Goal: Information Seeking & Learning: Learn about a topic

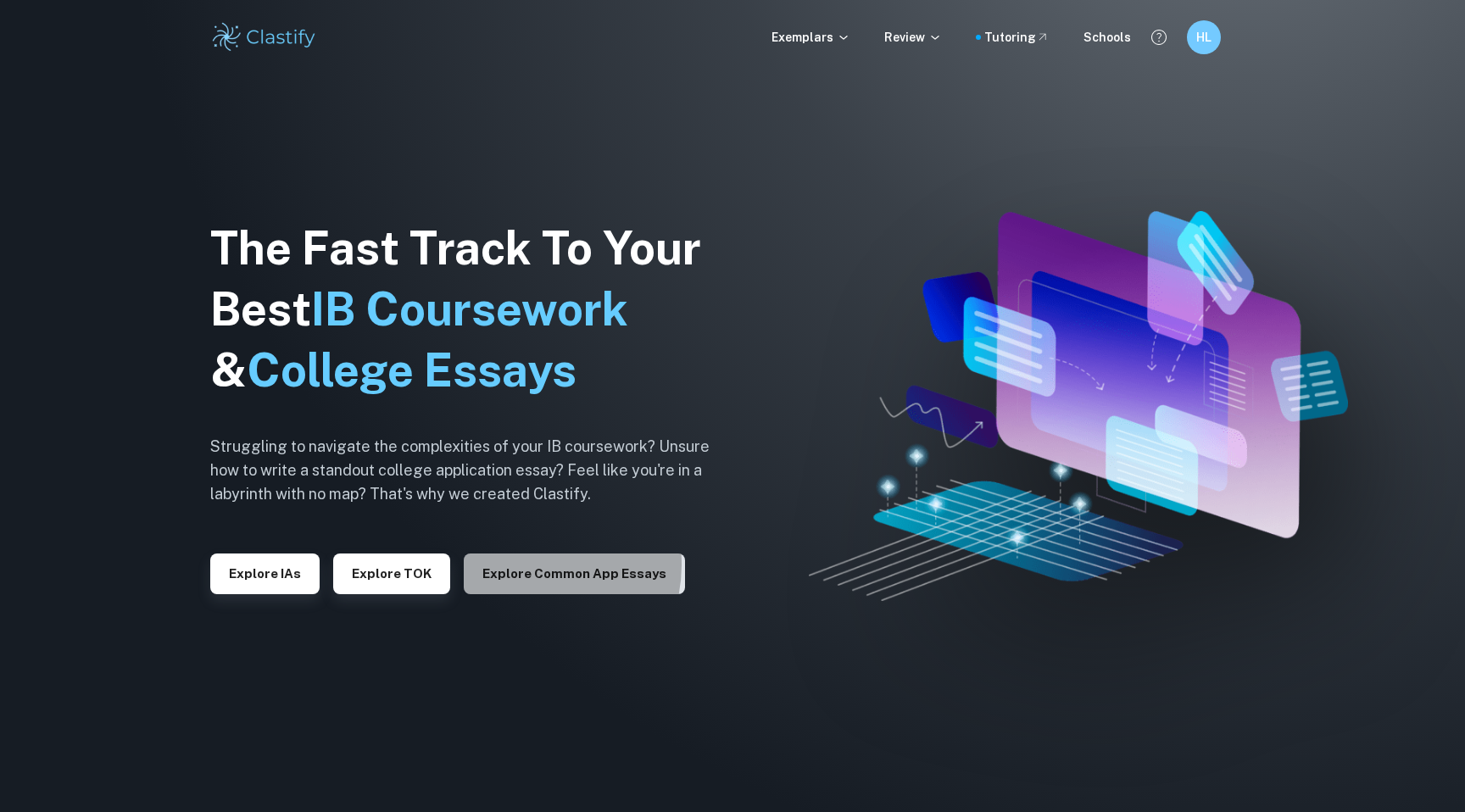
click at [520, 565] on button "Explore Common App essays" at bounding box center [574, 573] width 221 height 41
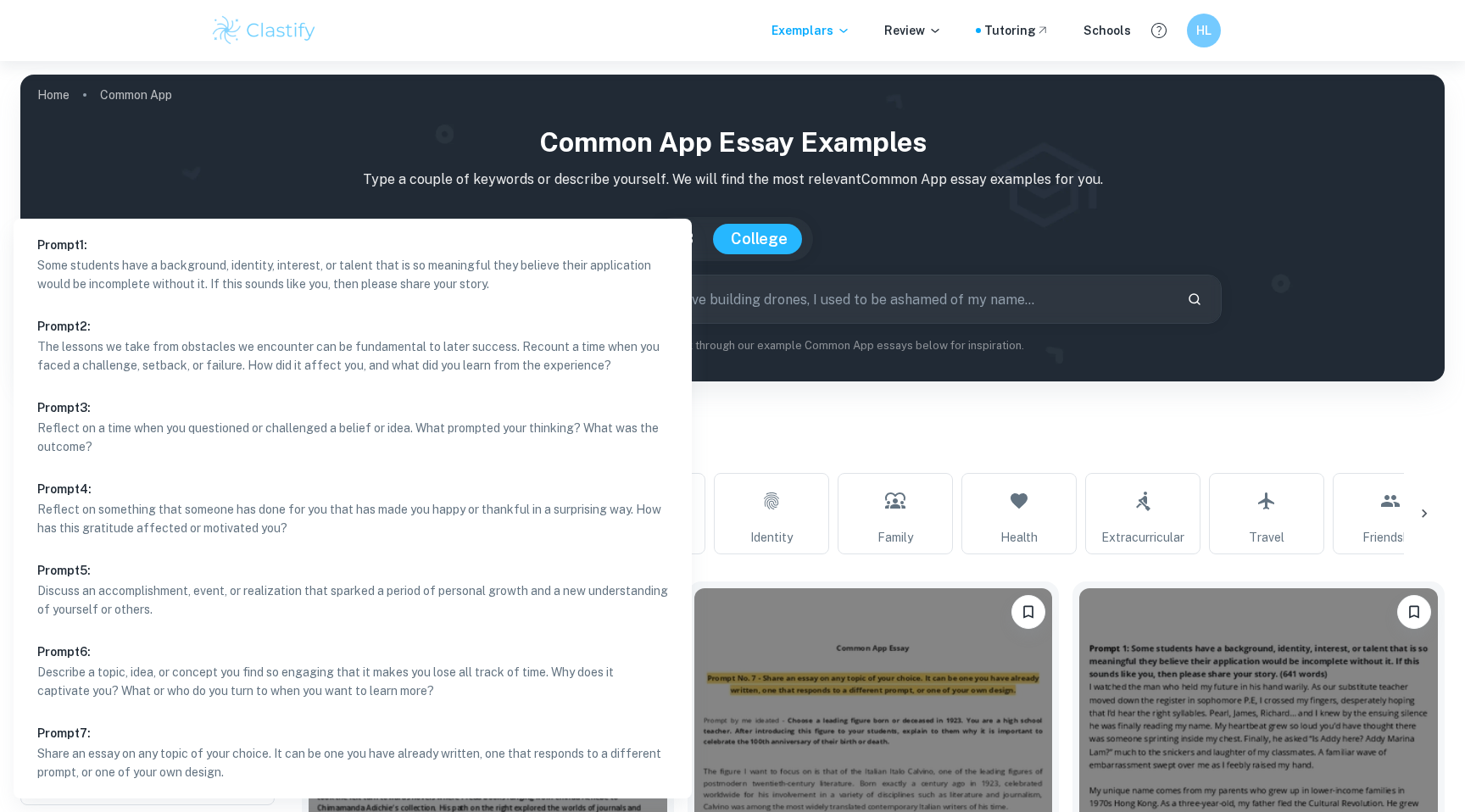
click at [170, 527] on body "We value your privacy We use cookies to enhance your browsing experience, serve…" at bounding box center [732, 467] width 1465 height 812
click at [762, 447] on div at bounding box center [732, 406] width 1465 height 812
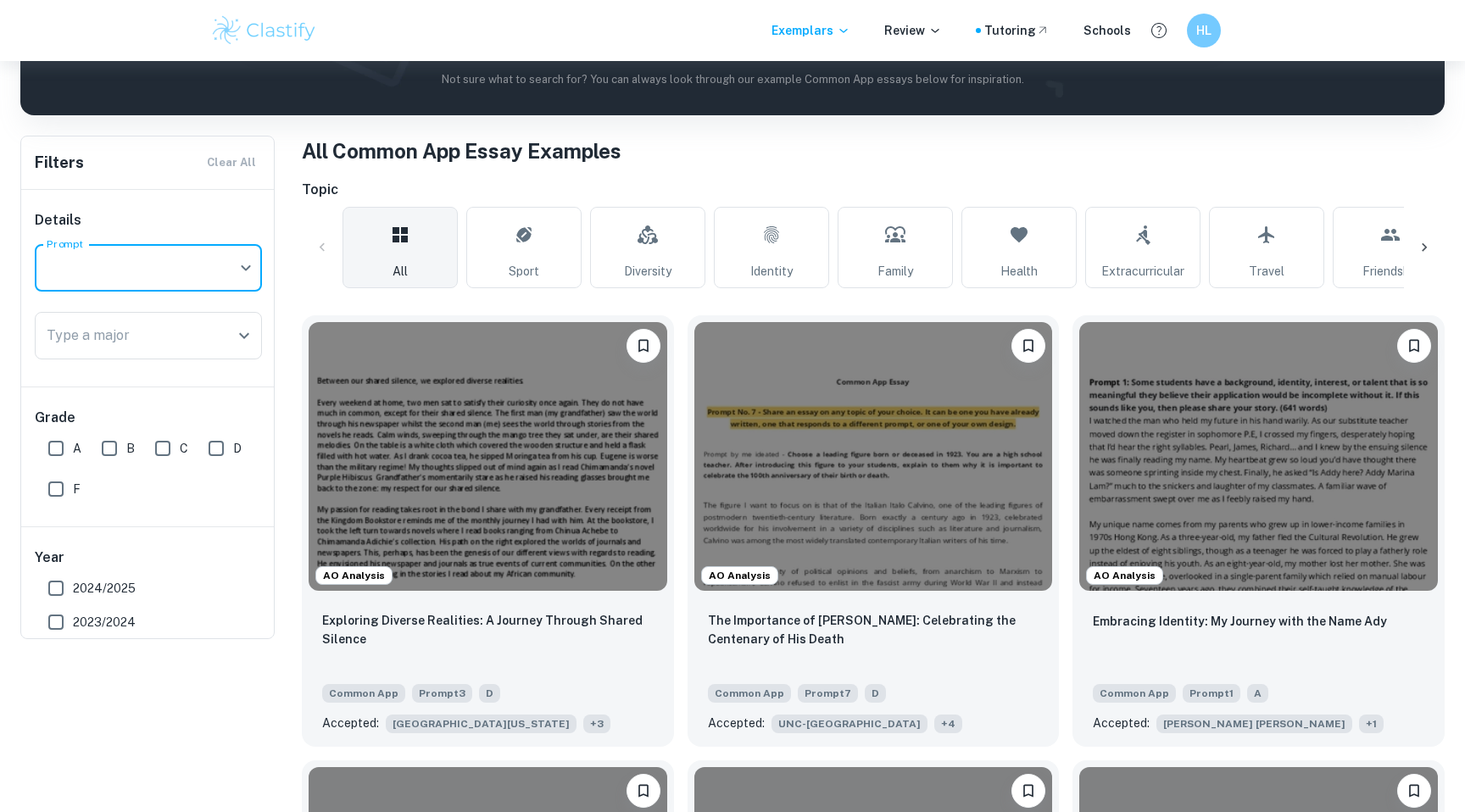
scroll to position [409, 0]
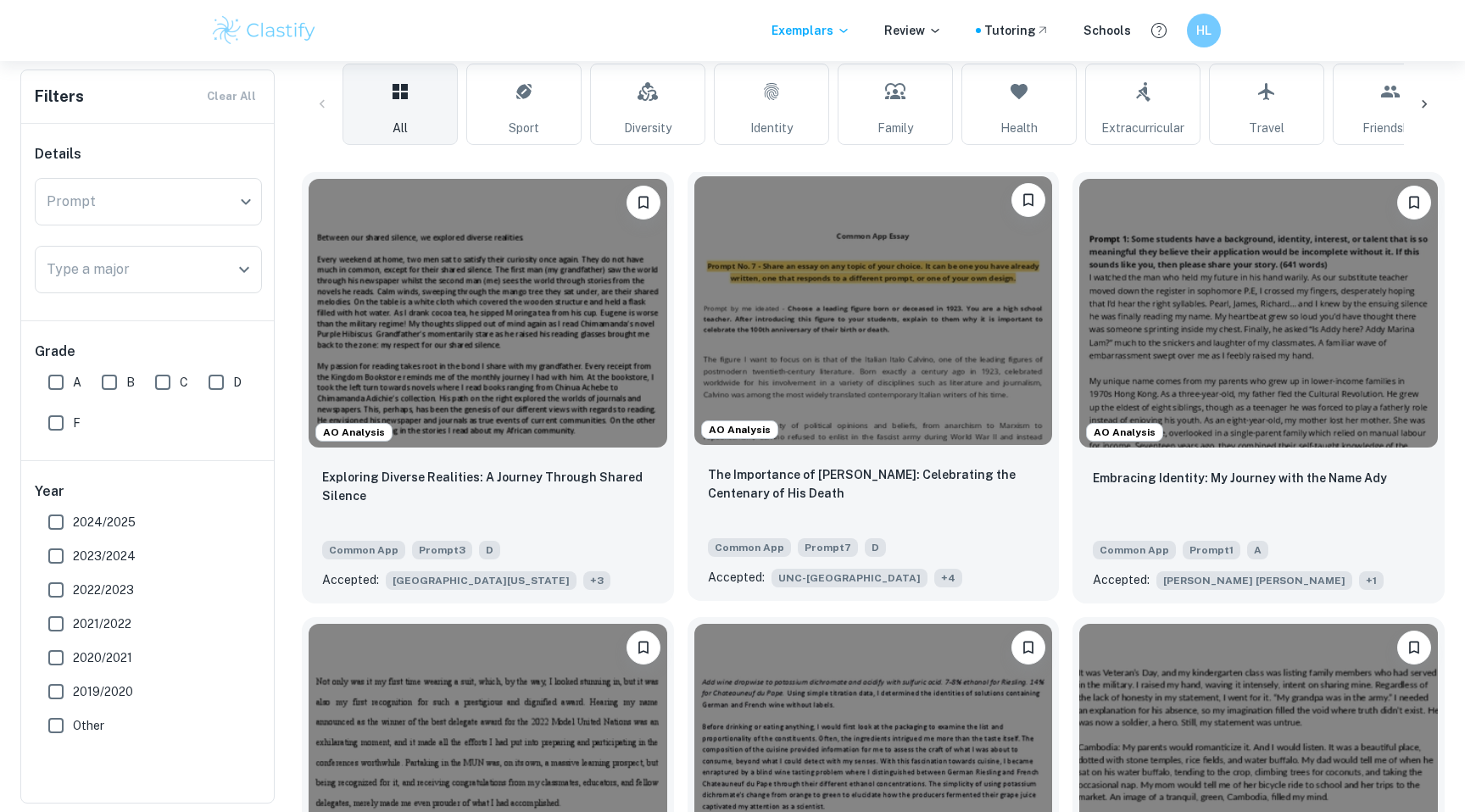
click at [813, 378] on img at bounding box center [874, 311] width 359 height 269
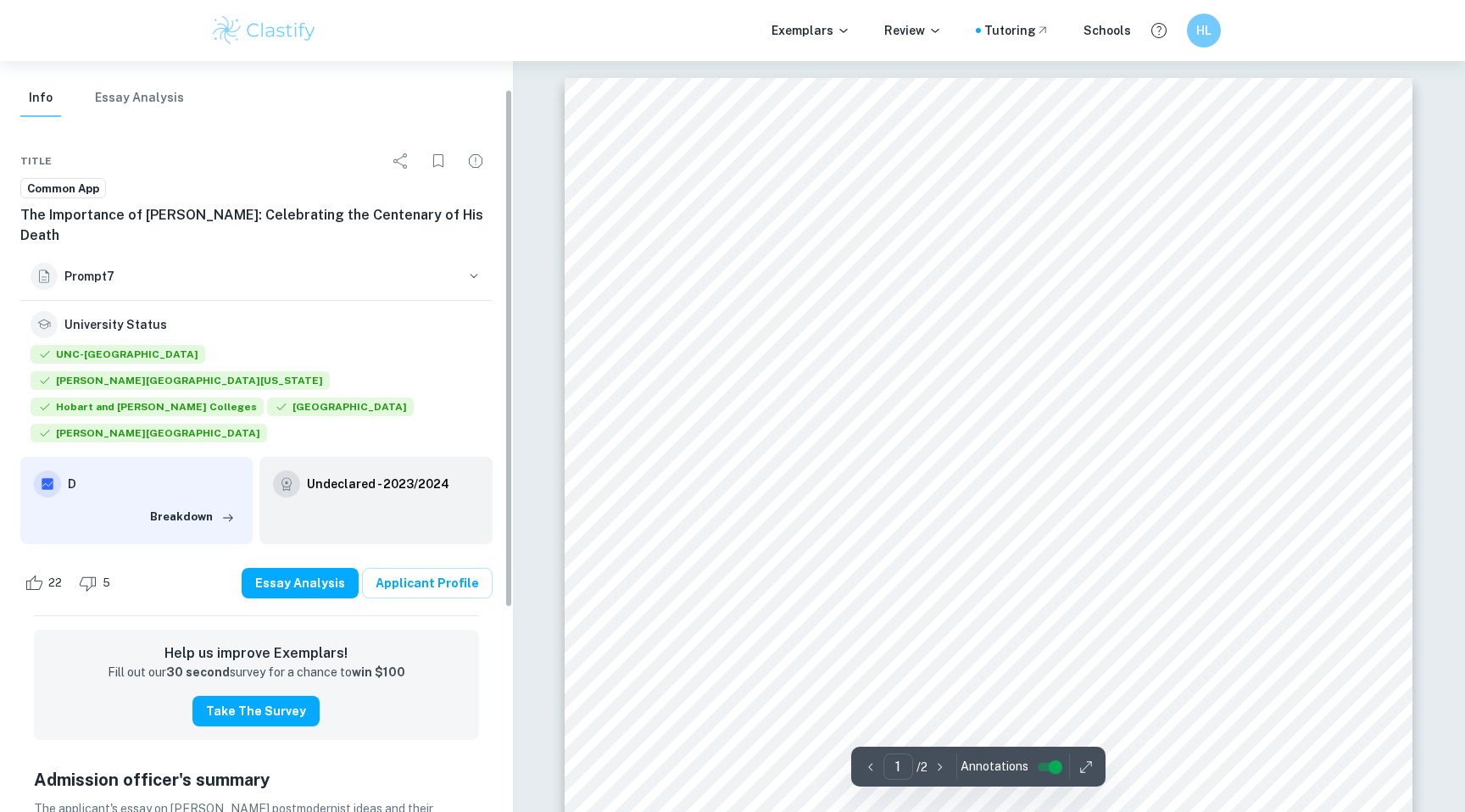
scroll to position [42, 0]
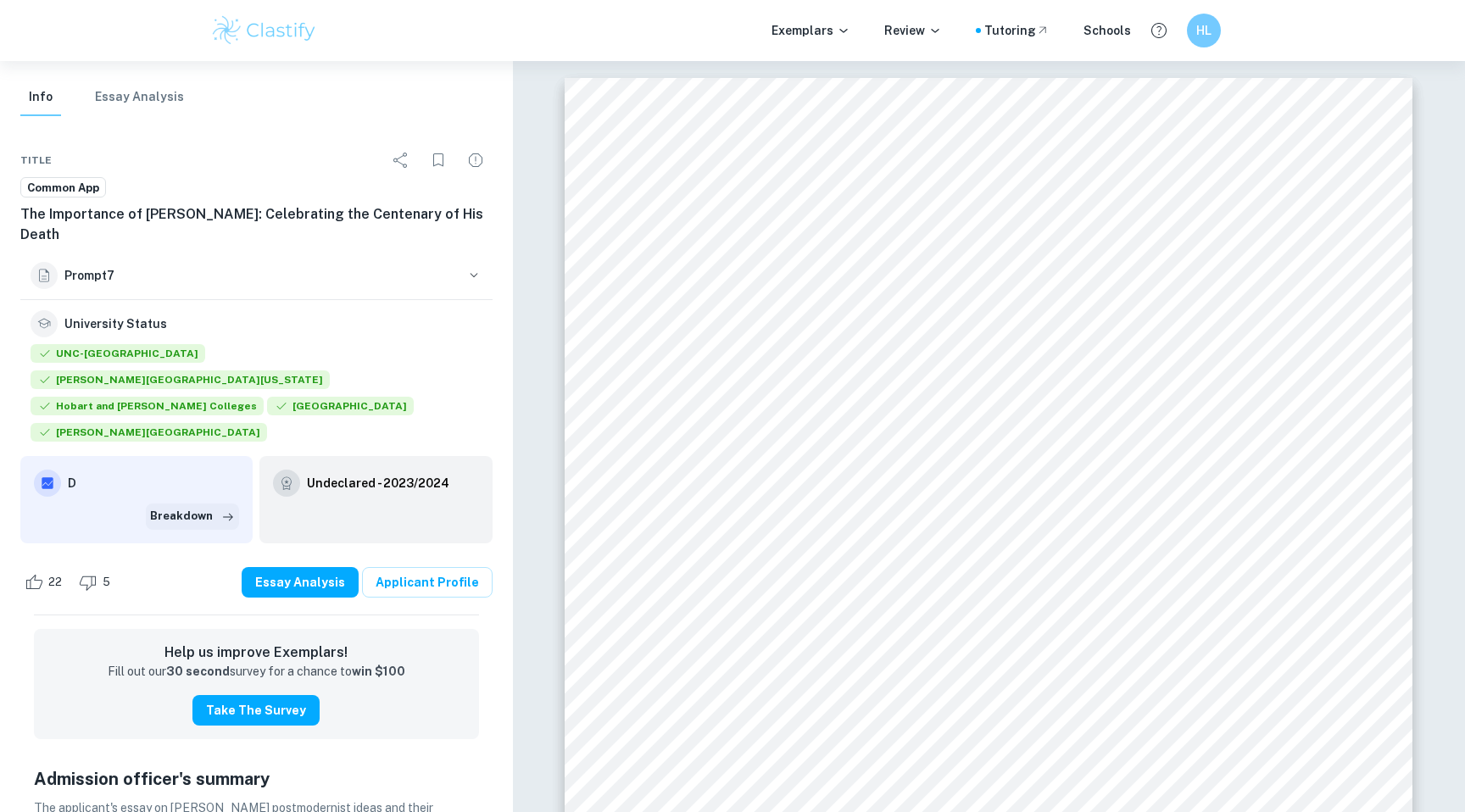
click at [198, 504] on button "Breakdown" at bounding box center [193, 516] width 94 height 26
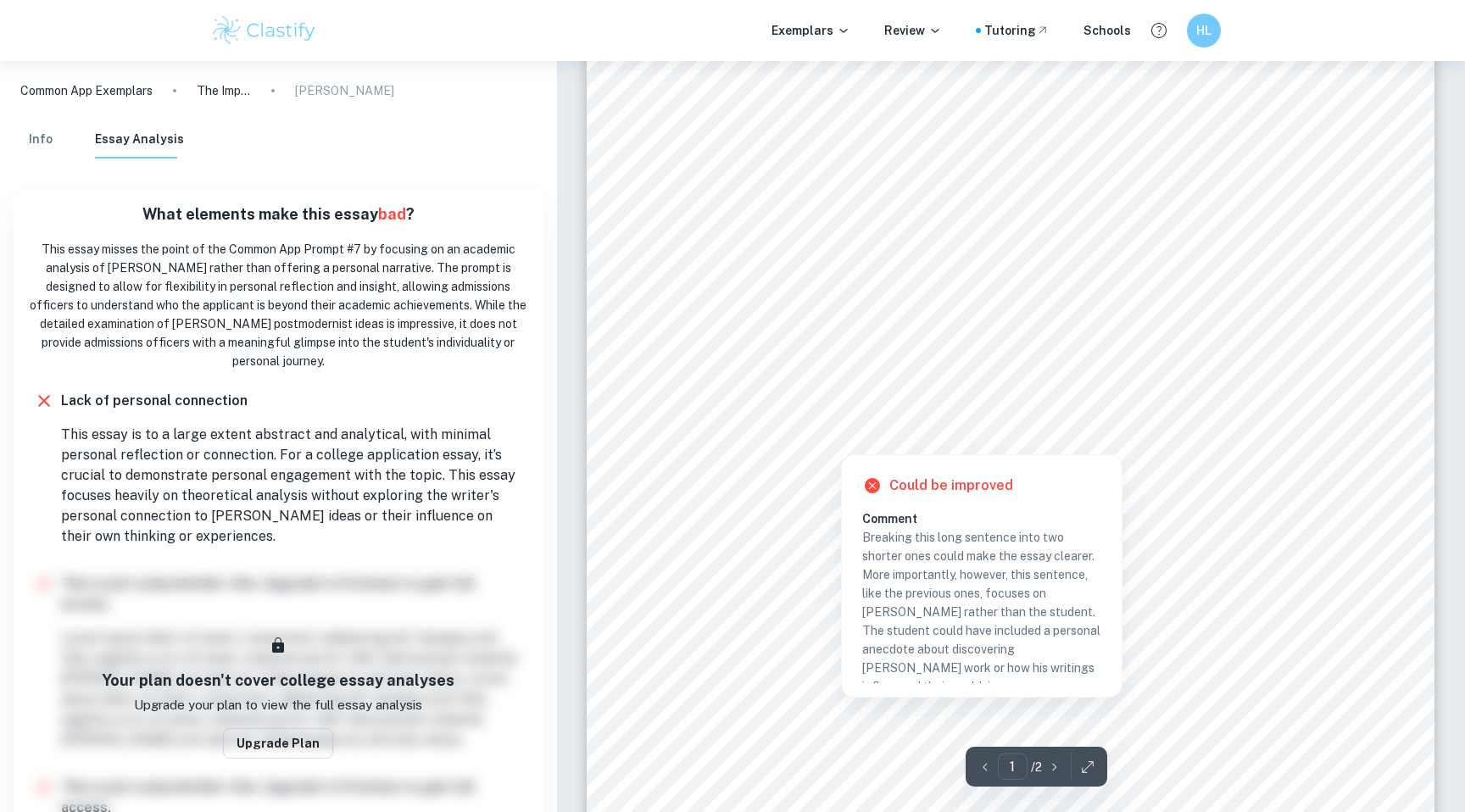
scroll to position [277, 0]
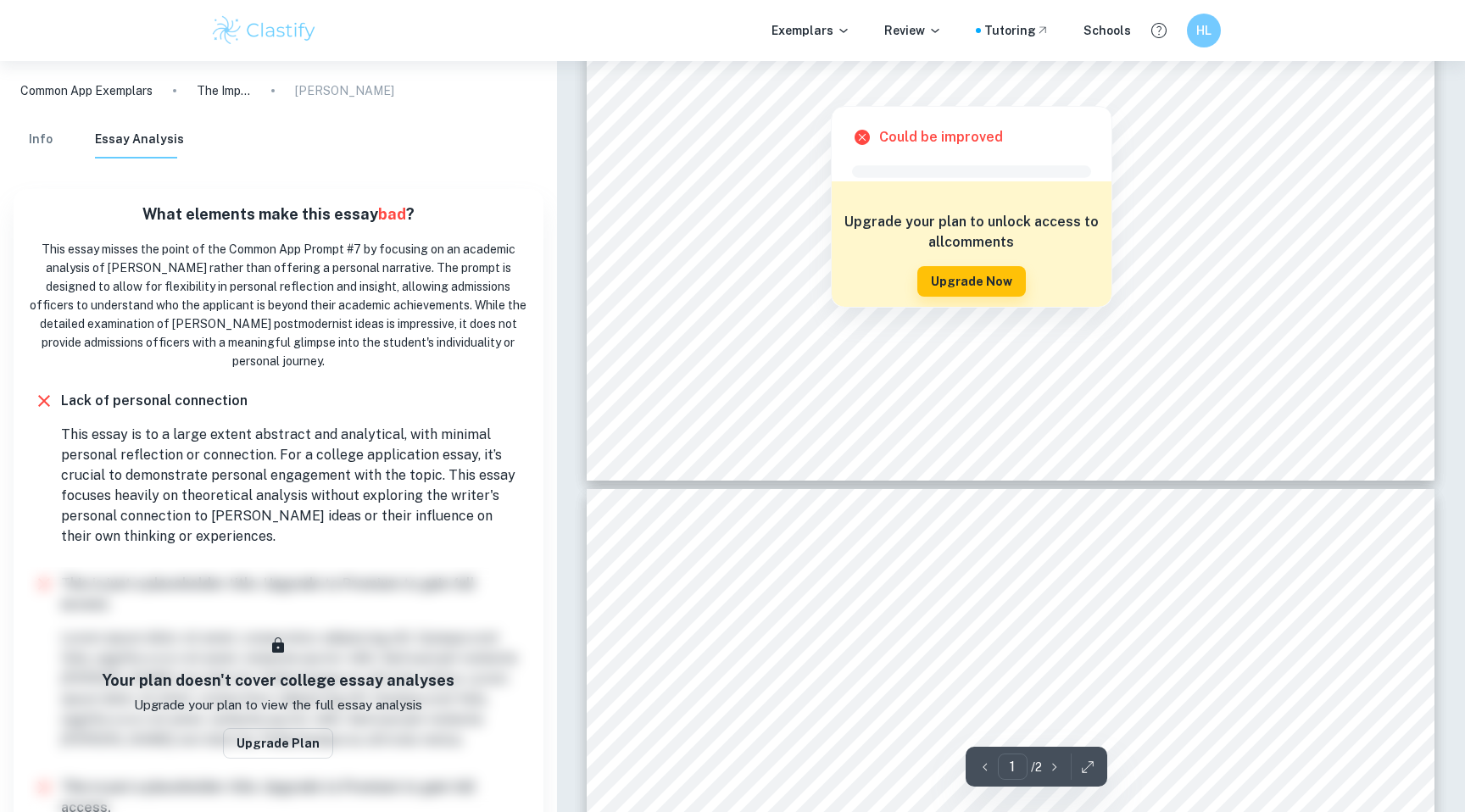
type input "2"
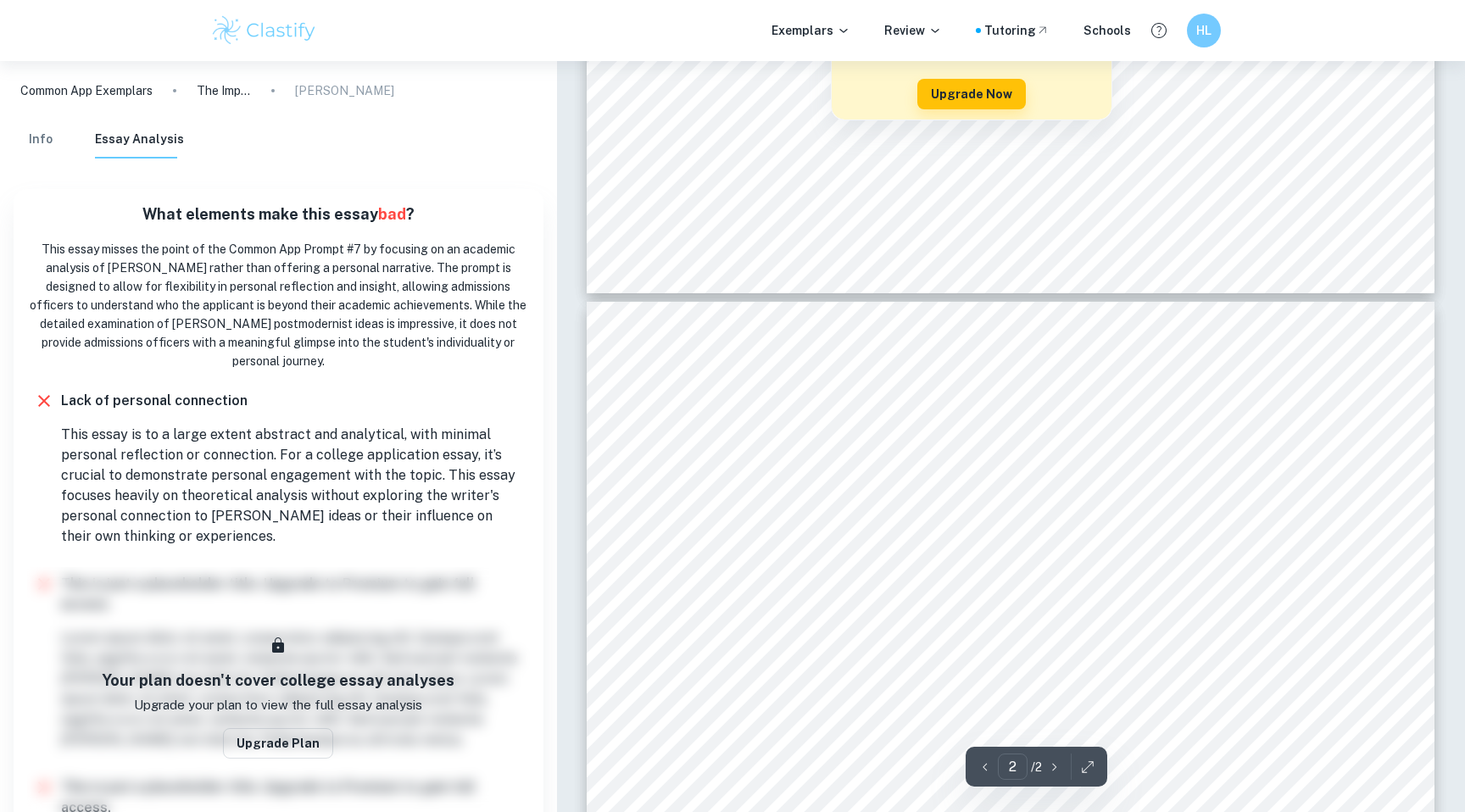
scroll to position [1160, 0]
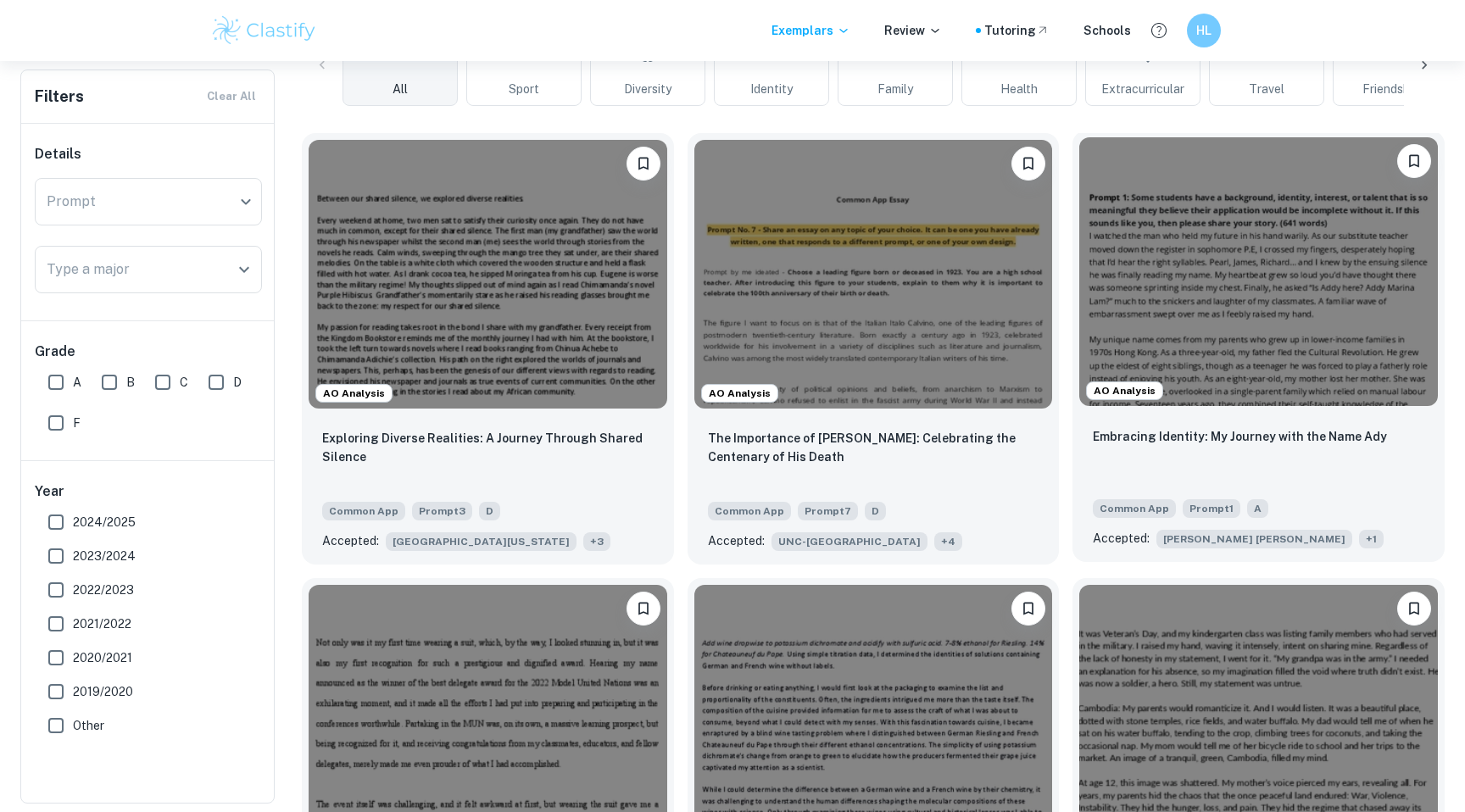
scroll to position [482, 0]
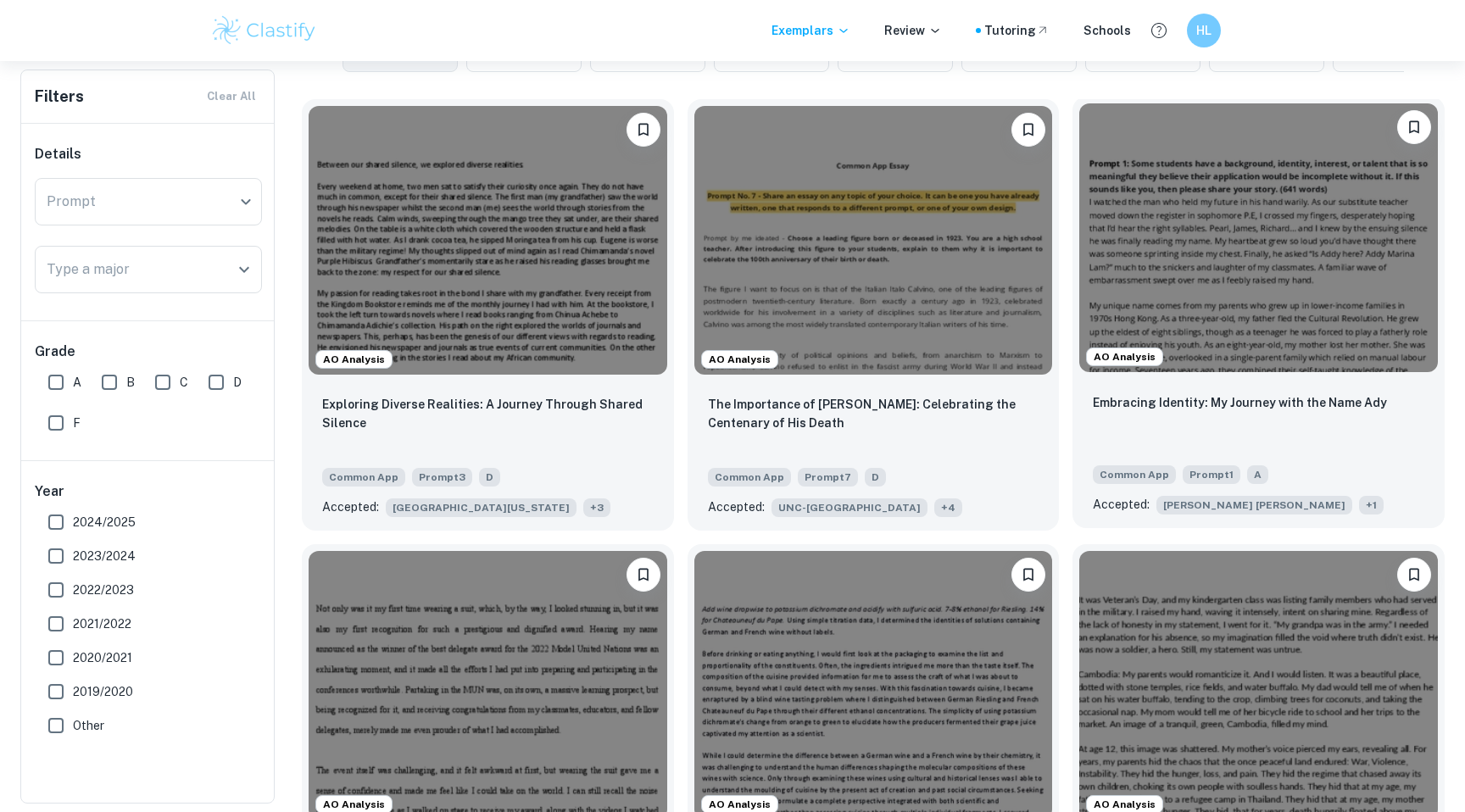
click at [1242, 291] on img at bounding box center [1258, 238] width 359 height 269
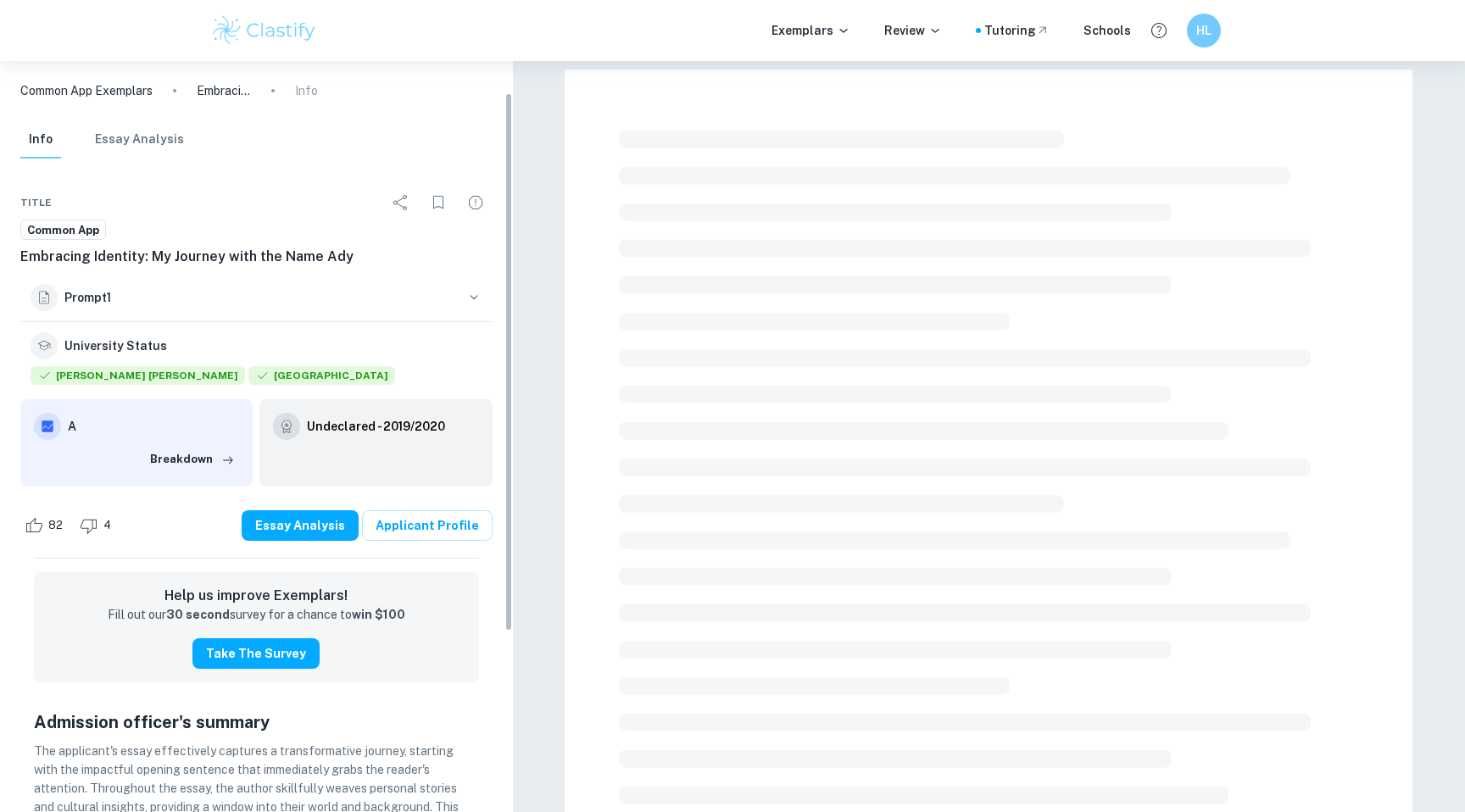
scroll to position [157, 0]
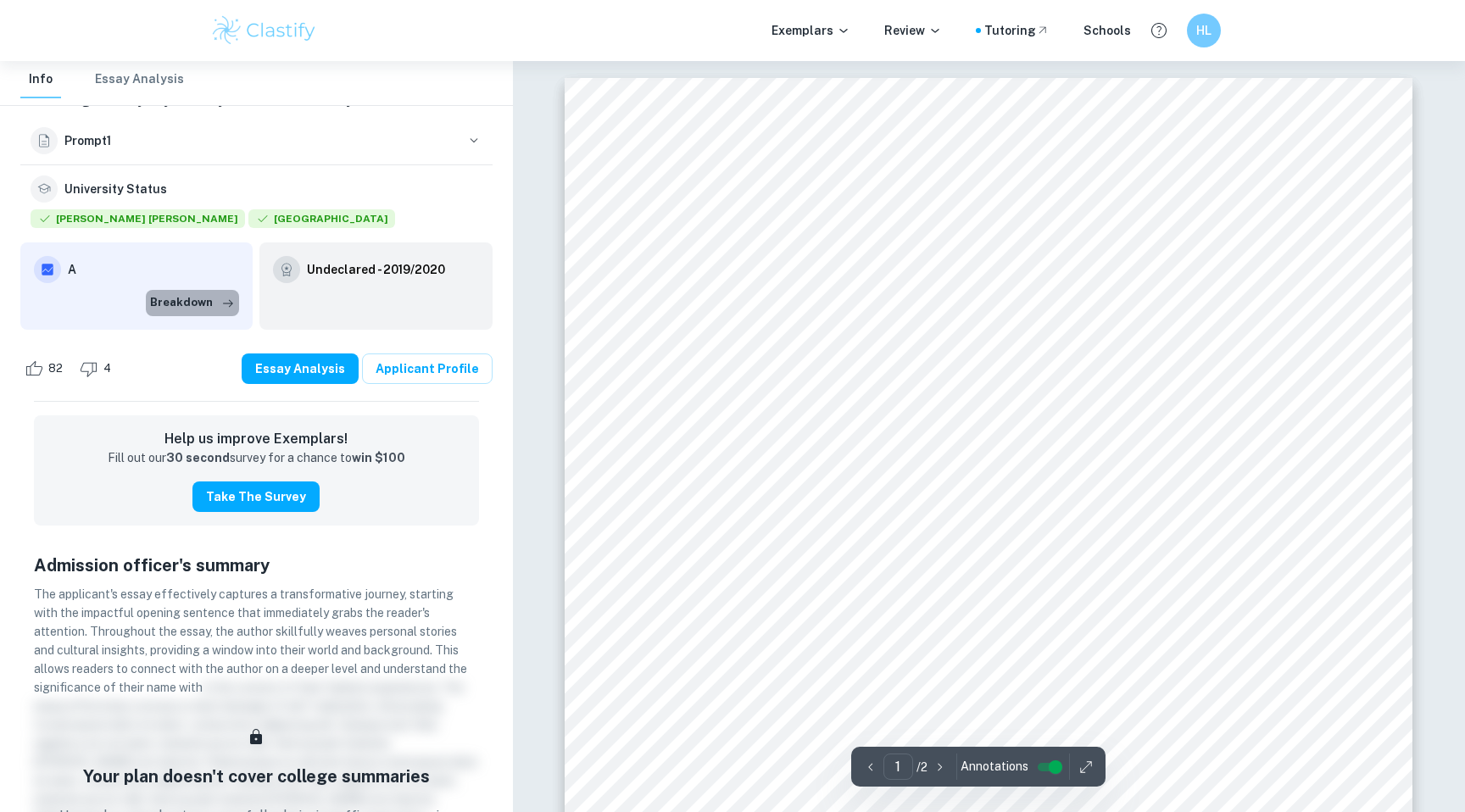
click at [216, 301] on button "Breakdown" at bounding box center [193, 302] width 94 height 26
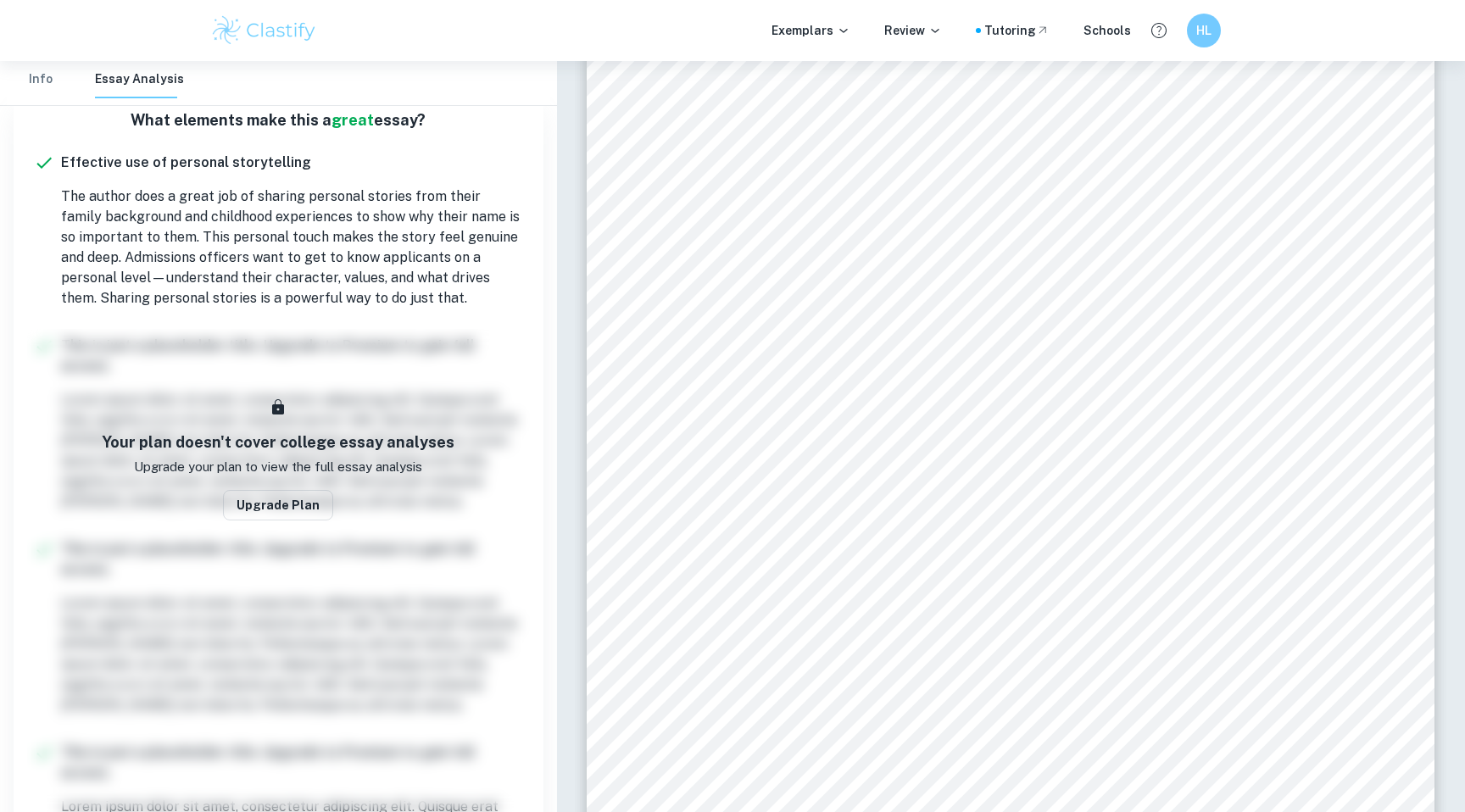
scroll to position [1561, 0]
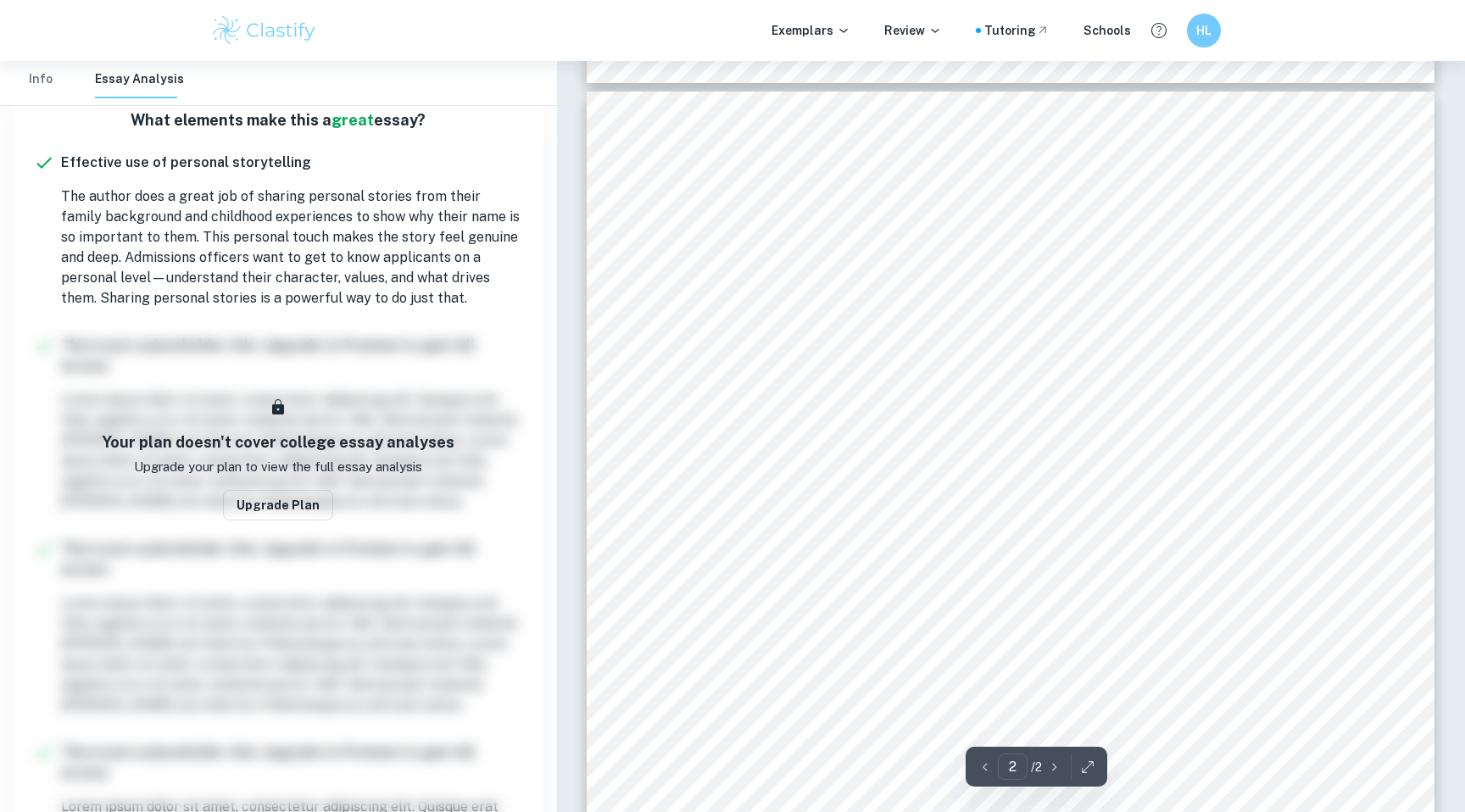
type input "1"
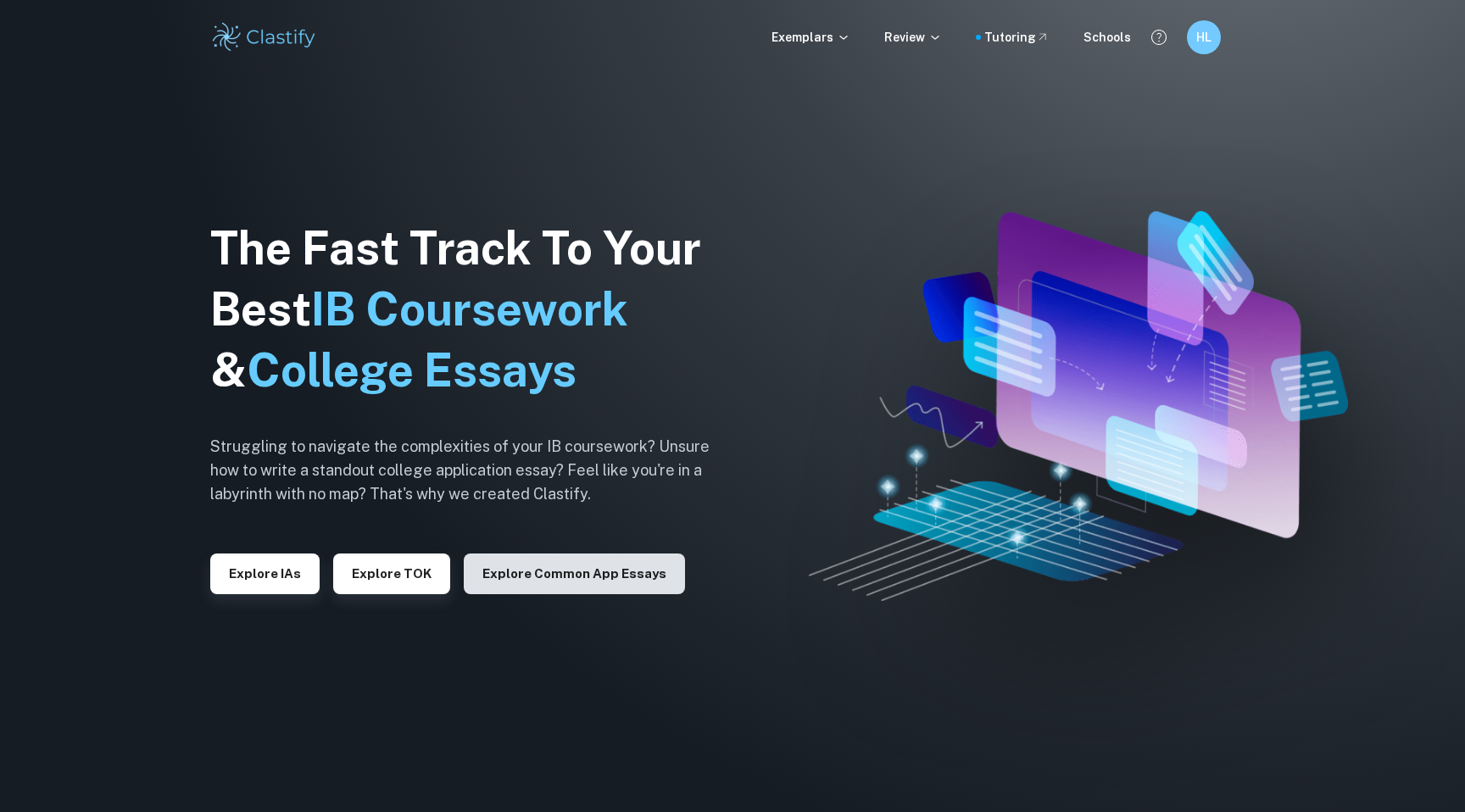
click at [598, 588] on button "Explore Common App essays" at bounding box center [574, 573] width 221 height 41
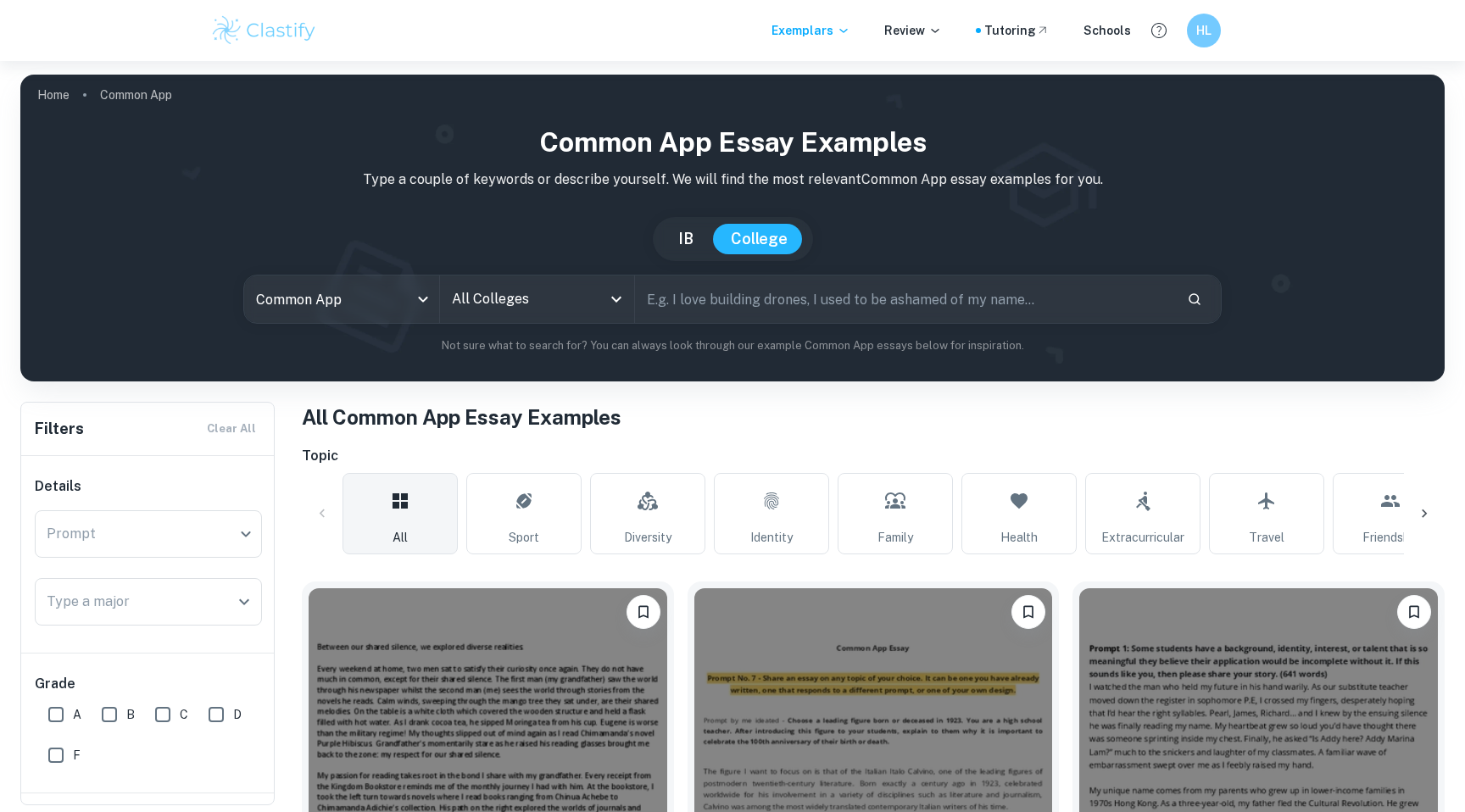
click at [756, 307] on input "text" at bounding box center [903, 300] width 538 height 48
click at [1106, 31] on div "Schools" at bounding box center [1107, 30] width 48 height 19
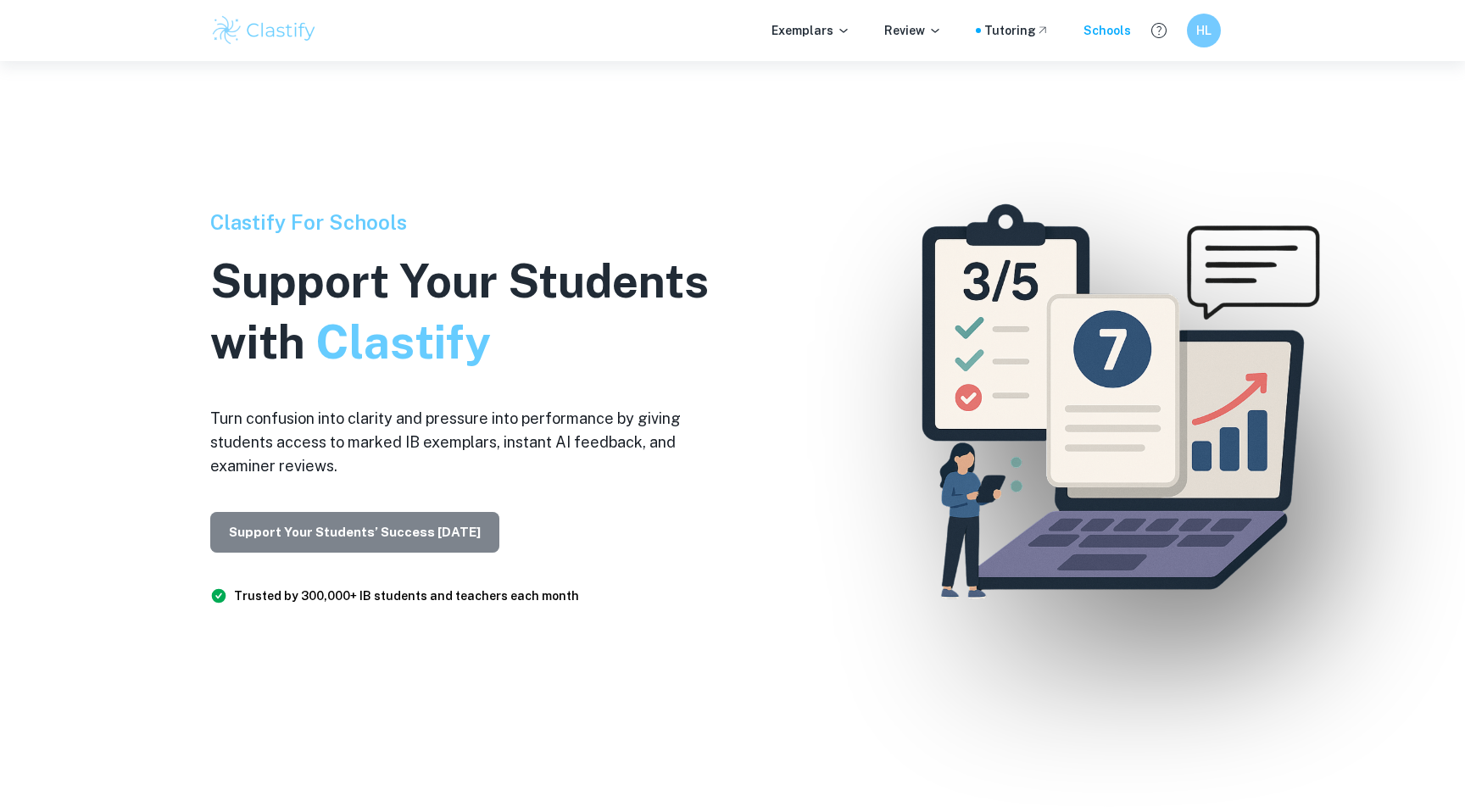
click at [440, 551] on button "Support Your Students’ Success [DATE]" at bounding box center [354, 532] width 289 height 41
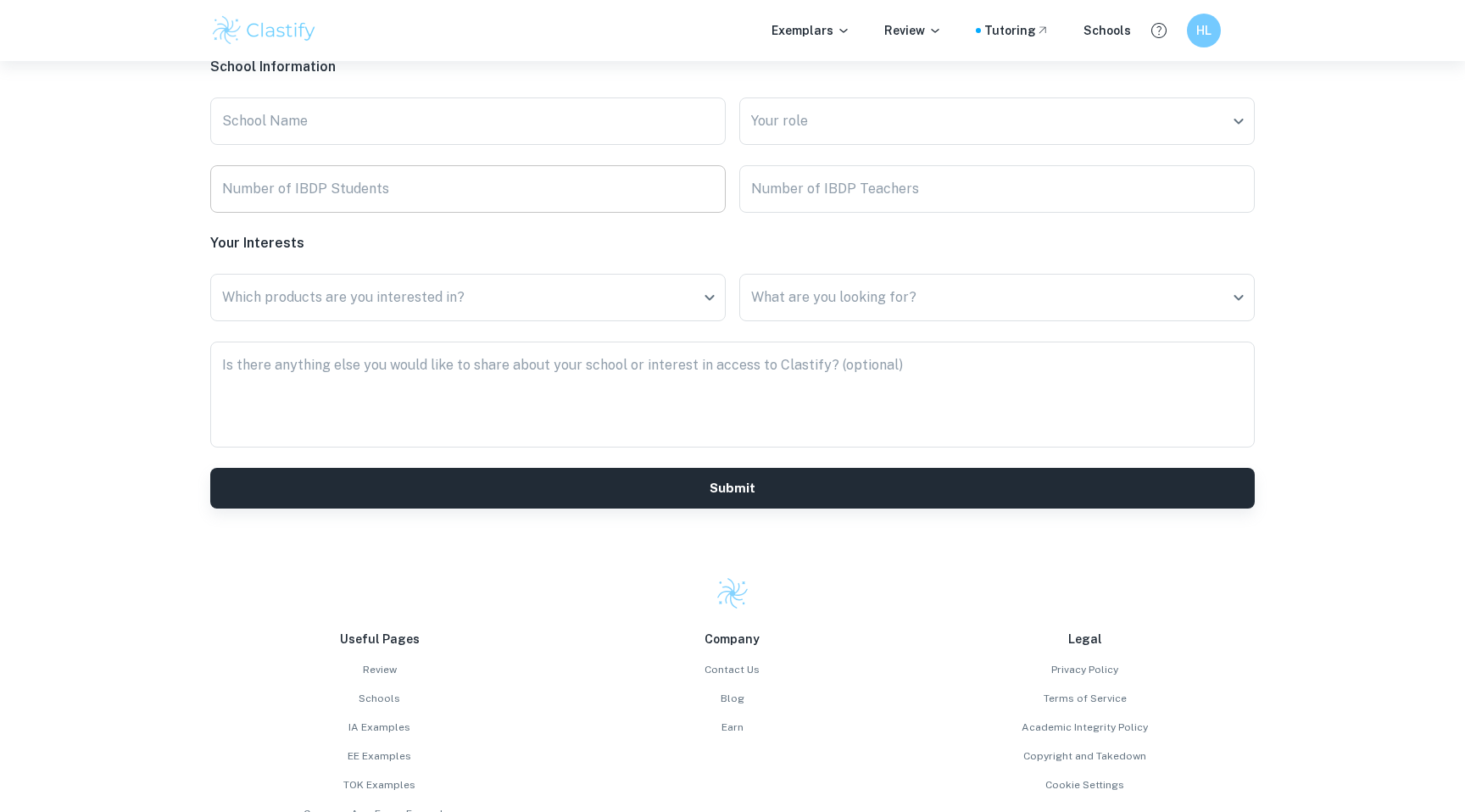
scroll to position [4612, 0]
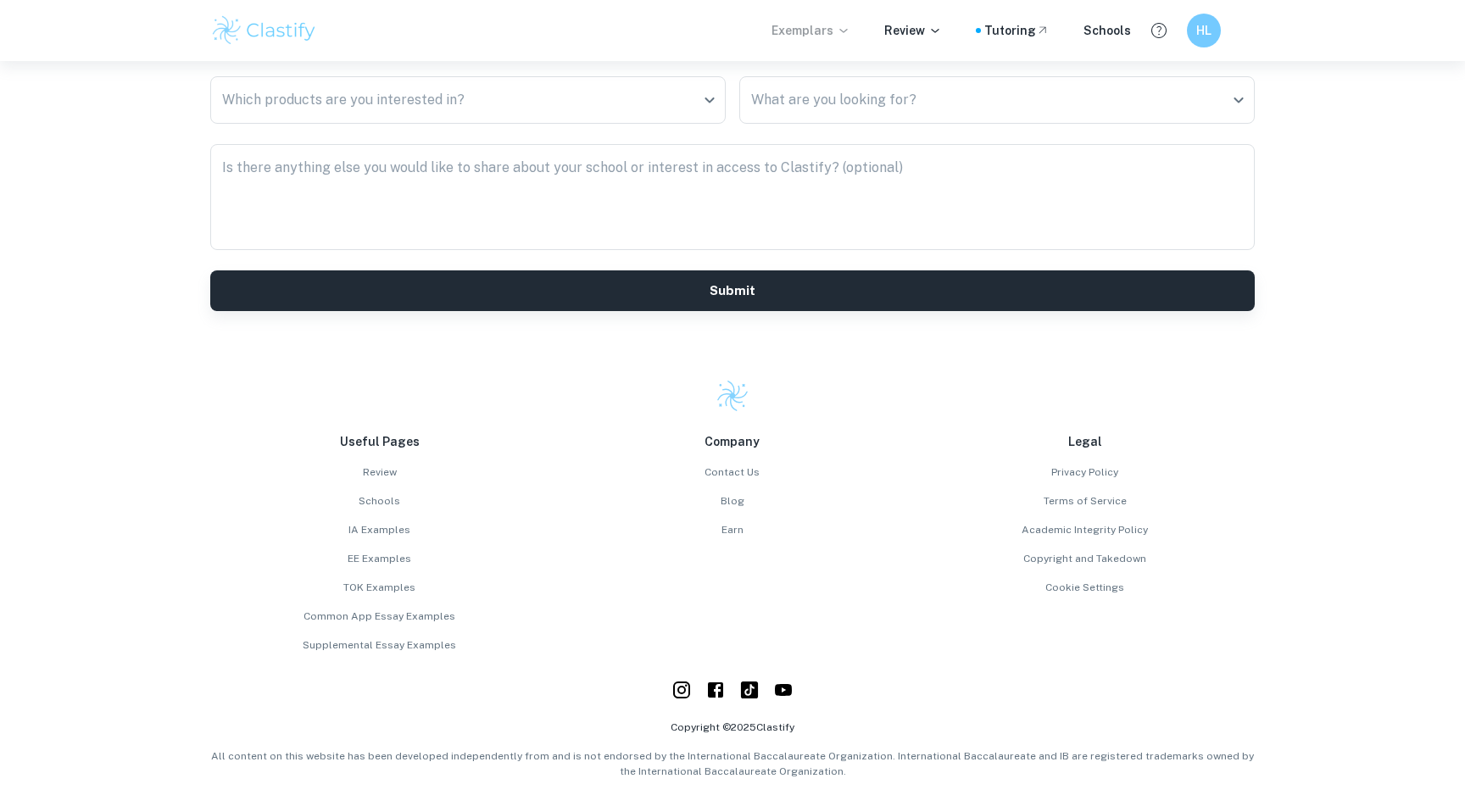
click at [841, 33] on p "Exemplars" at bounding box center [810, 30] width 79 height 19
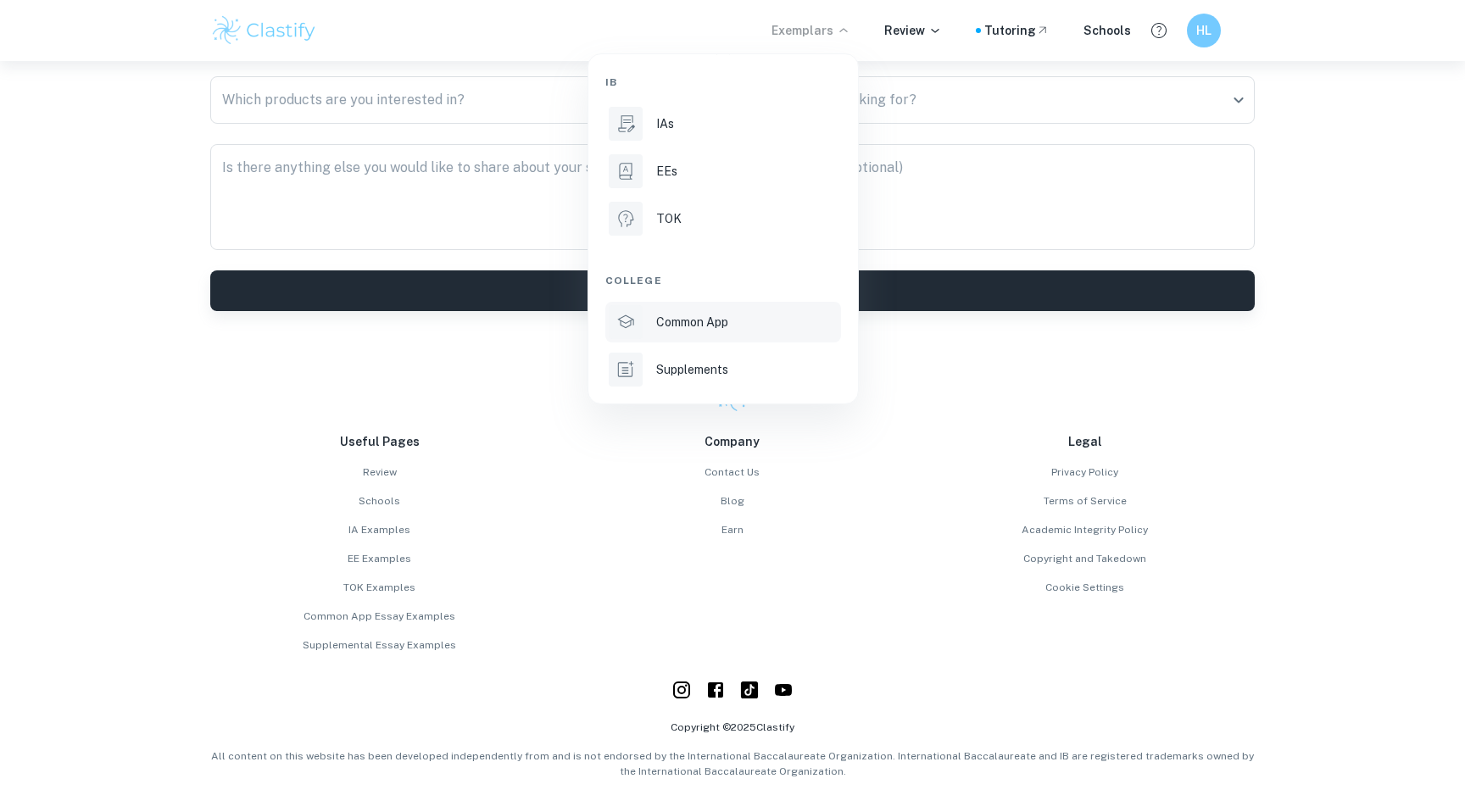
click at [705, 335] on li "Common App" at bounding box center [723, 322] width 236 height 41
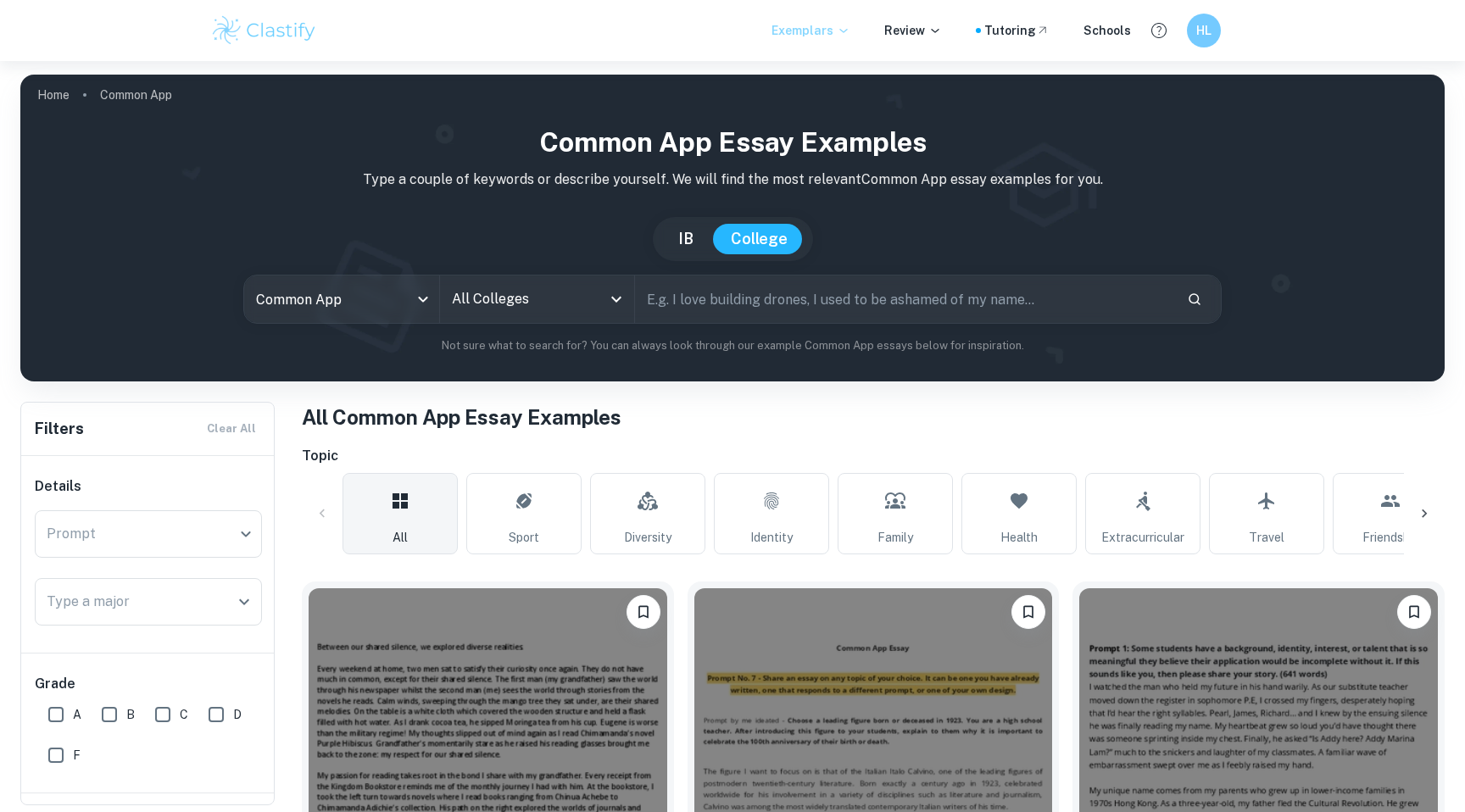
click at [849, 28] on icon at bounding box center [843, 30] width 13 height 13
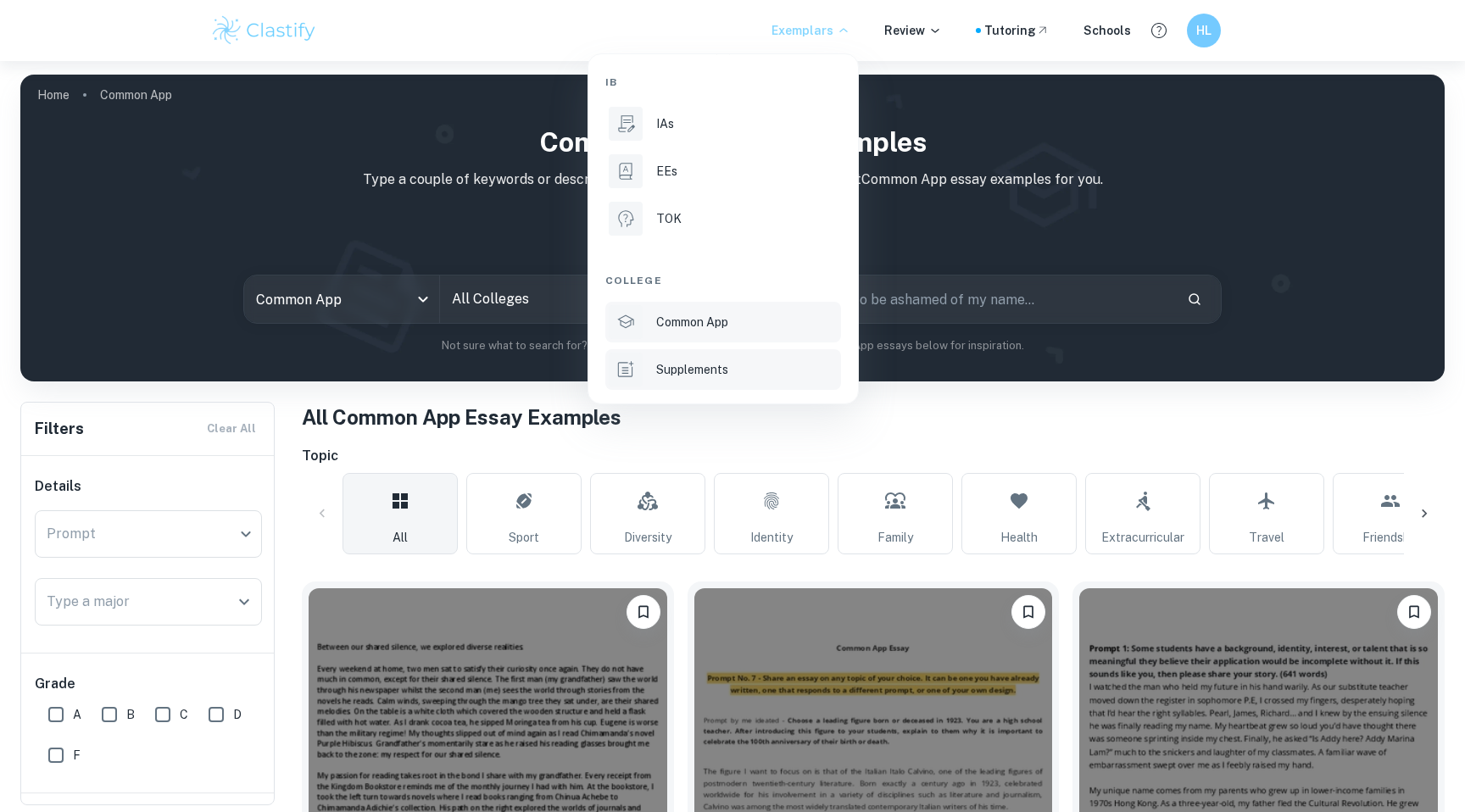
click at [770, 371] on div "Supplements" at bounding box center [746, 369] width 181 height 19
type input "supplement"
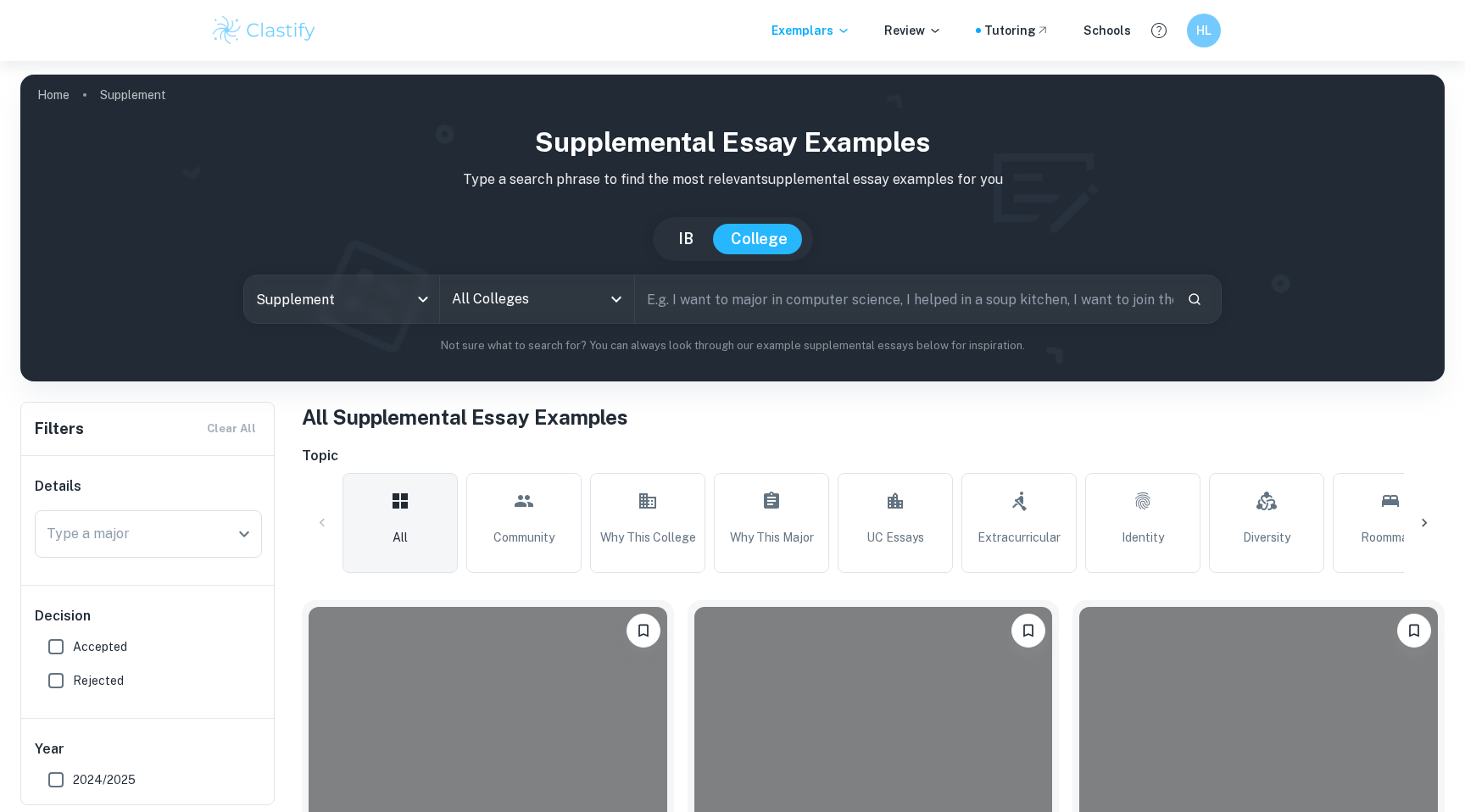
click at [695, 300] on input "text" at bounding box center [903, 300] width 538 height 48
click at [168, 534] on input "Type a major" at bounding box center [135, 534] width 186 height 32
click at [669, 302] on input "text" at bounding box center [903, 300] width 538 height 48
type input "Stanford"
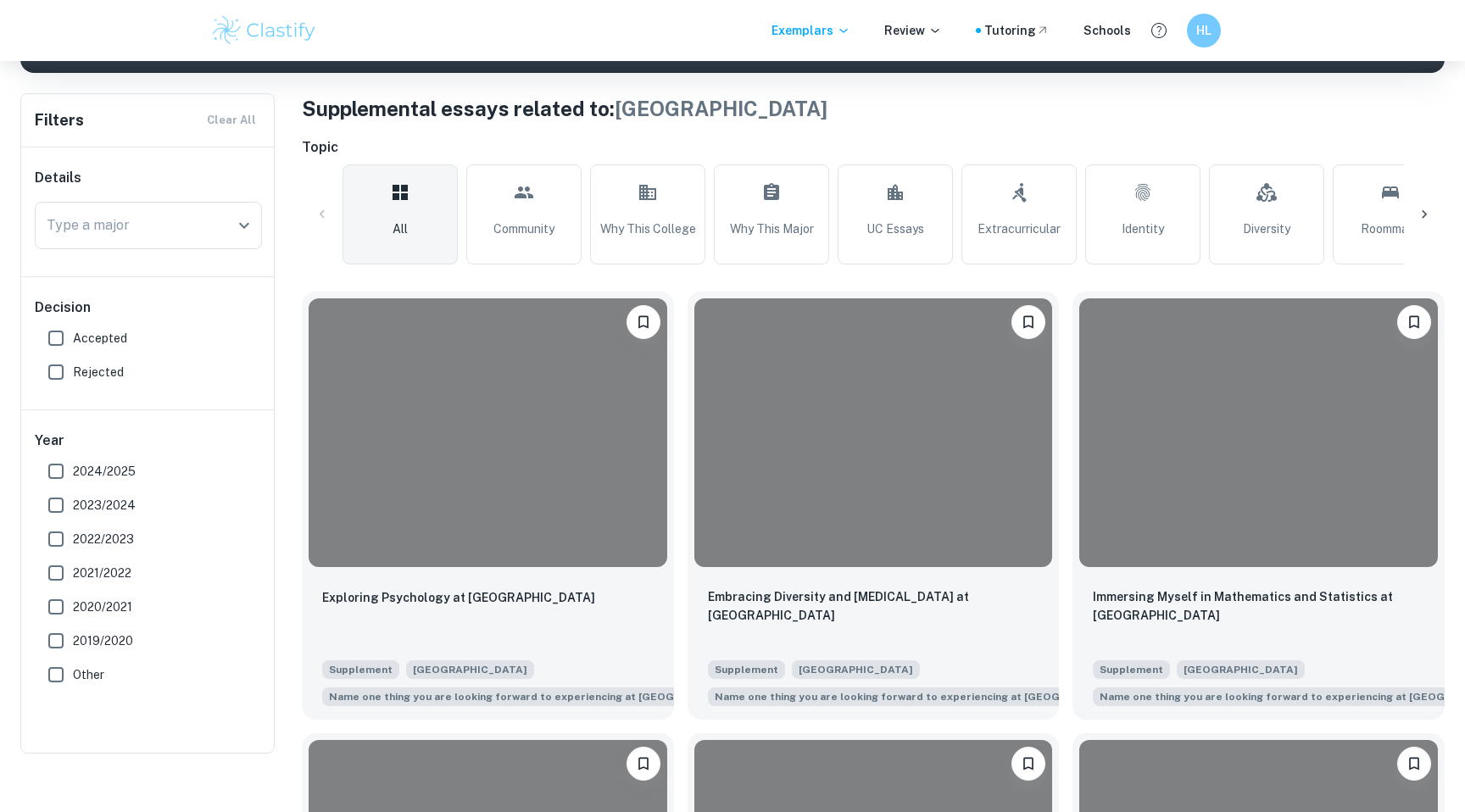
scroll to position [323, 0]
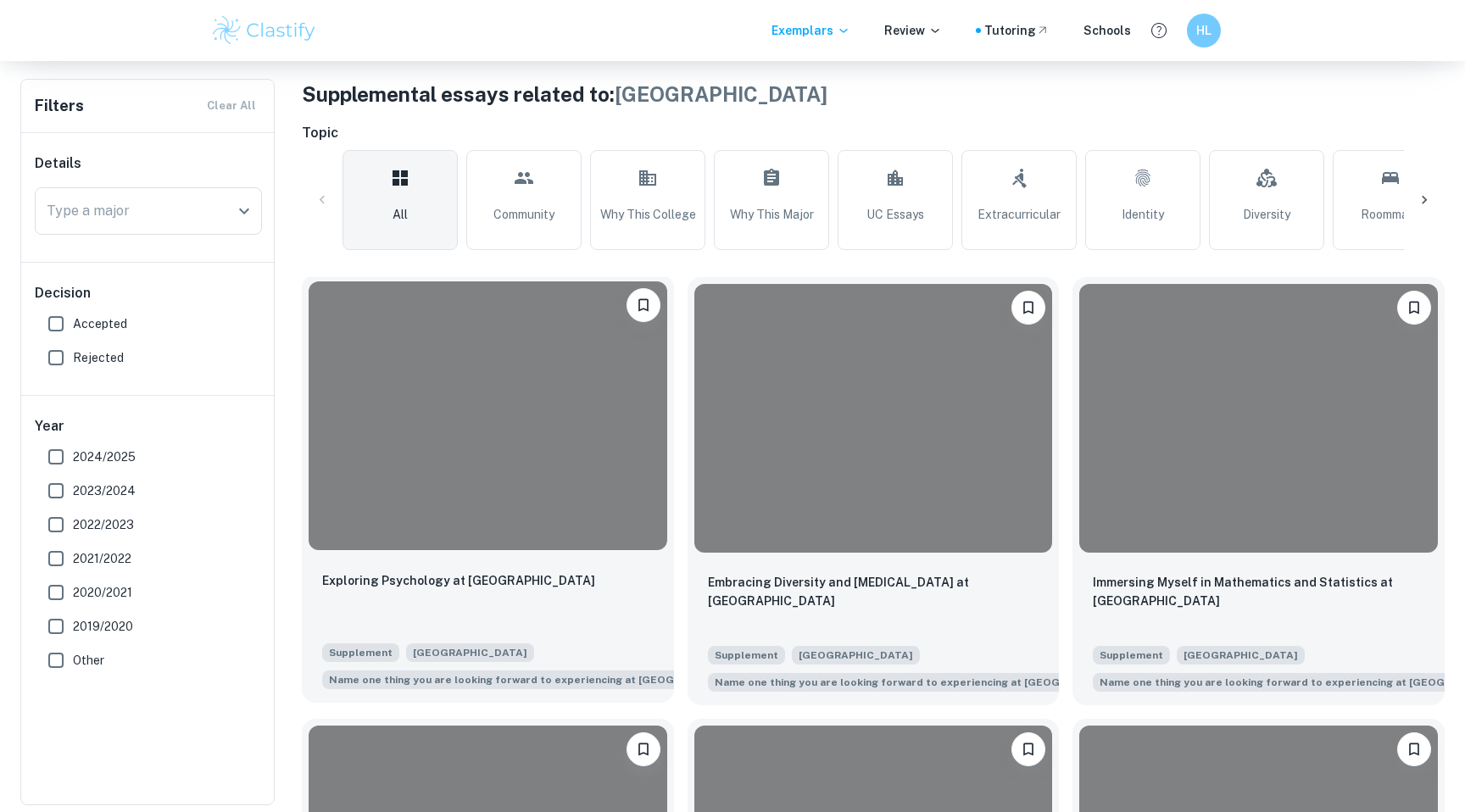
click at [520, 470] on div at bounding box center [488, 415] width 359 height 269
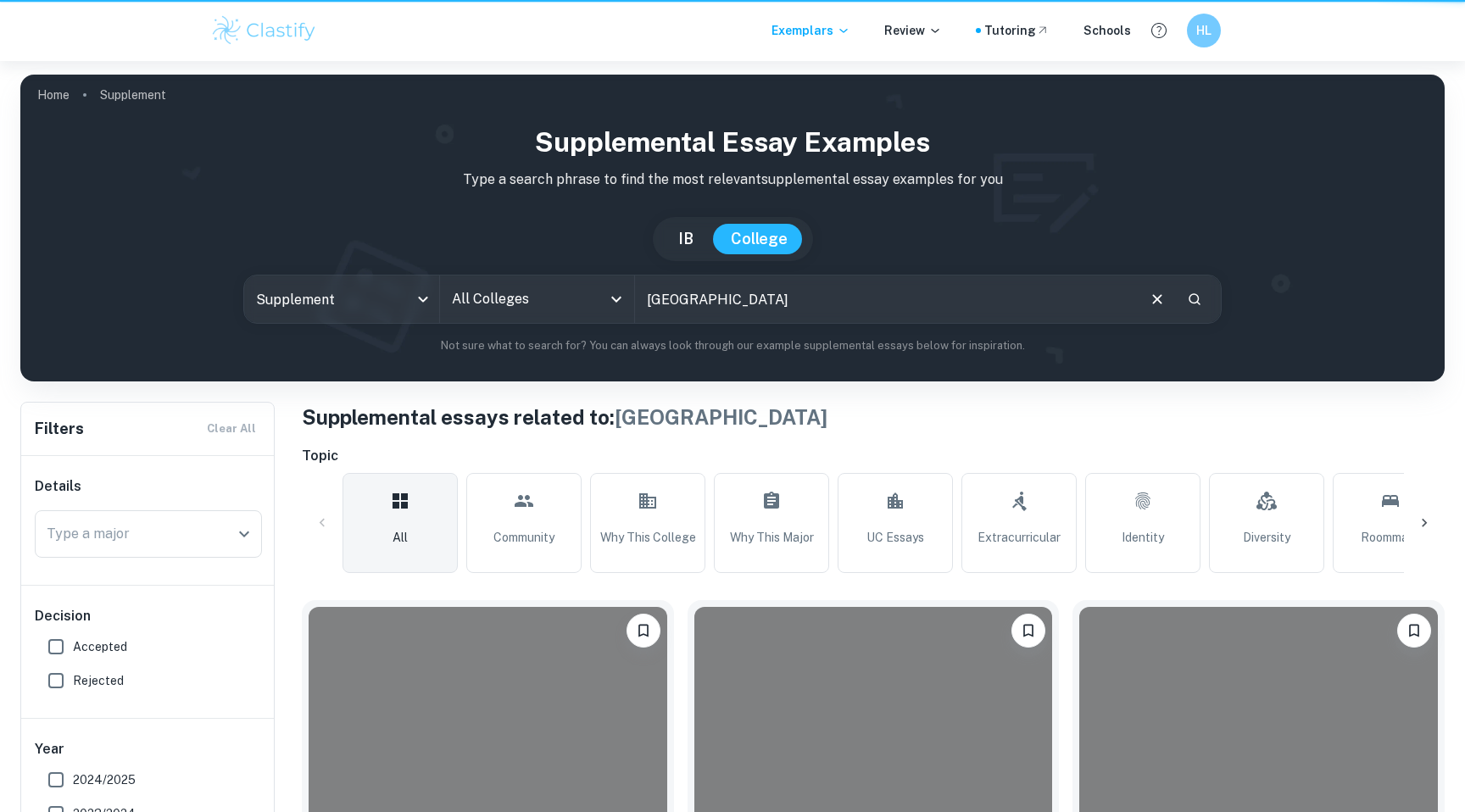
scroll to position [323, 0]
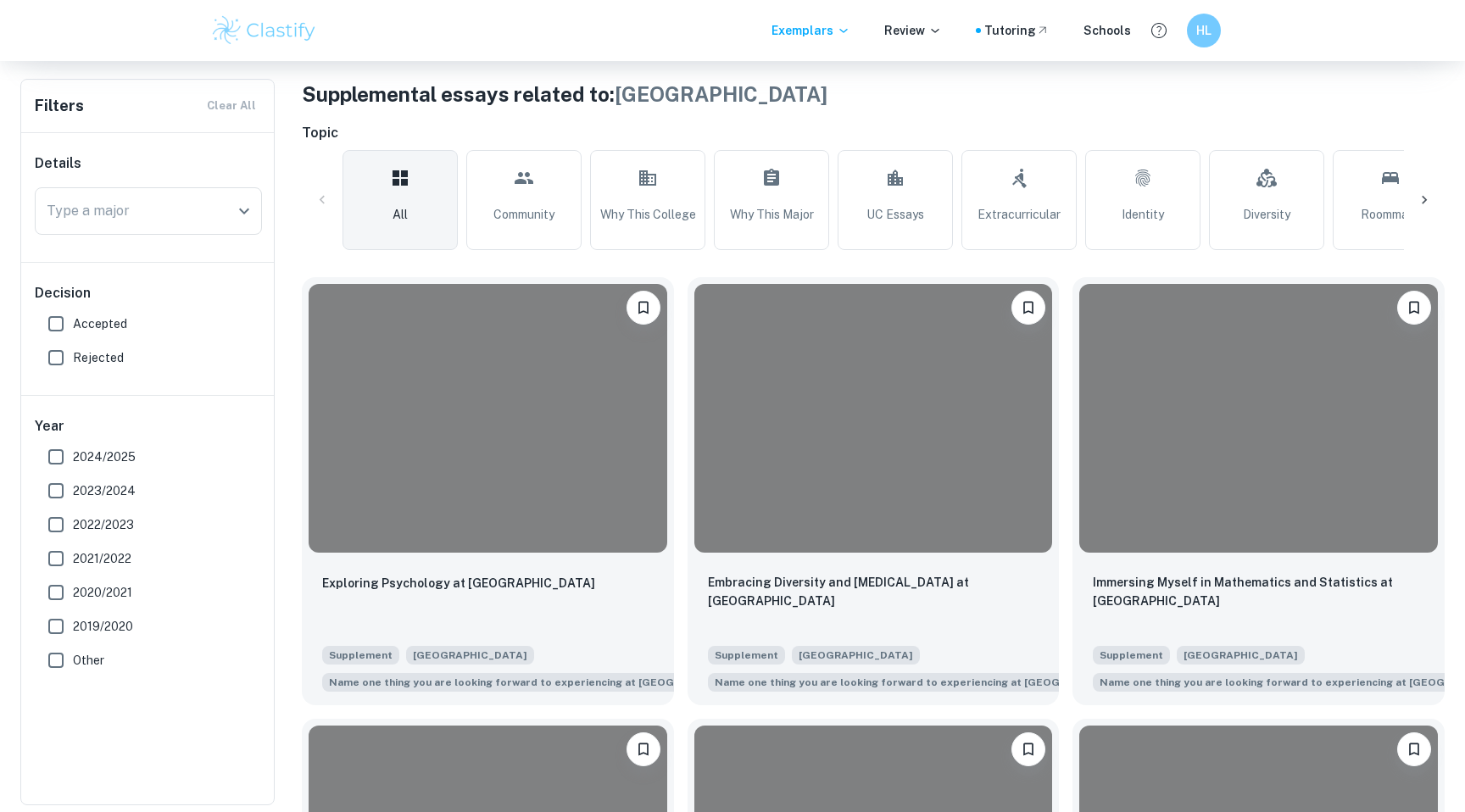
click at [59, 321] on input "Accepted" at bounding box center [56, 323] width 34 height 34
checkbox input "true"
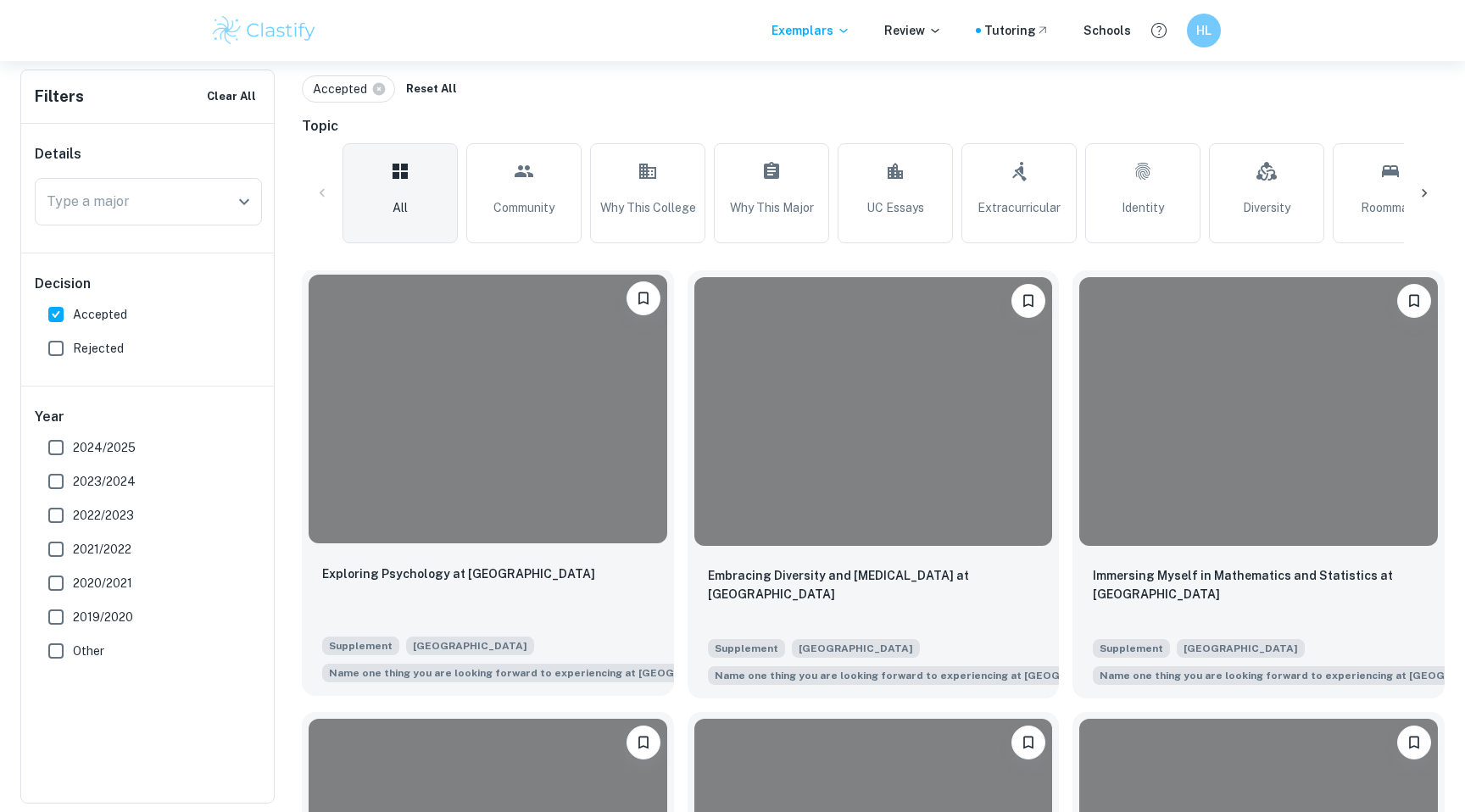
scroll to position [373, 0]
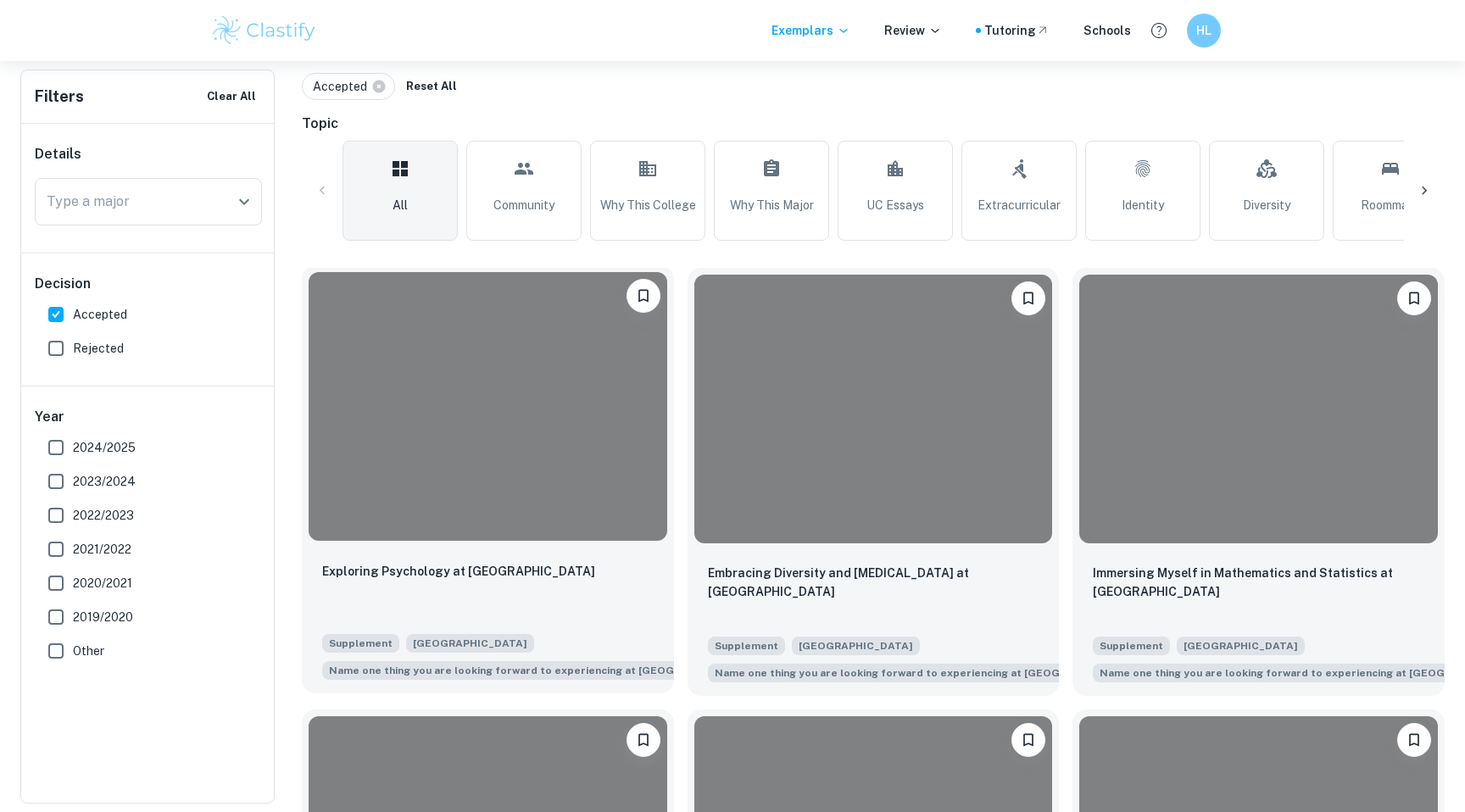
click at [517, 479] on div at bounding box center [488, 406] width 359 height 269
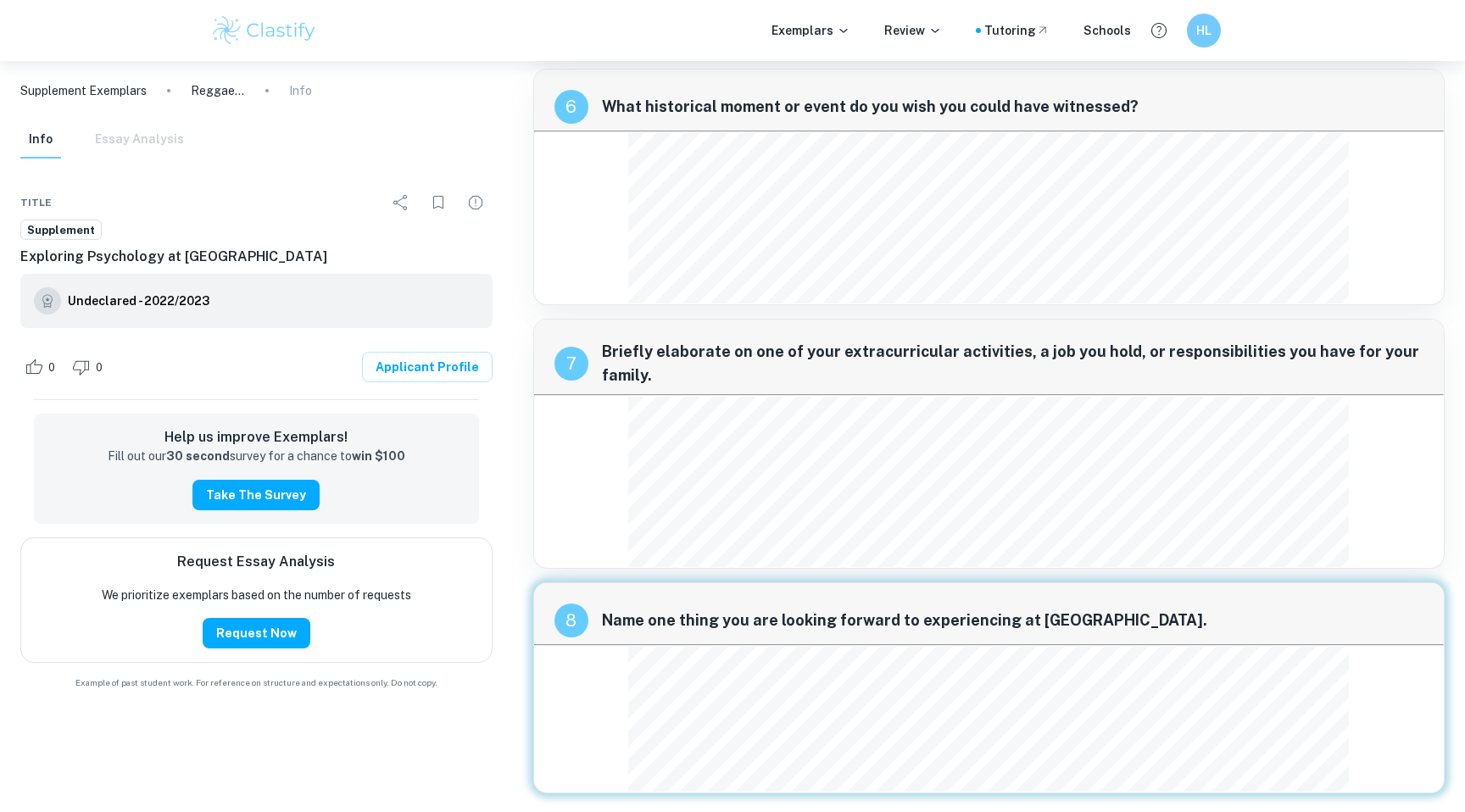
scroll to position [2801, 0]
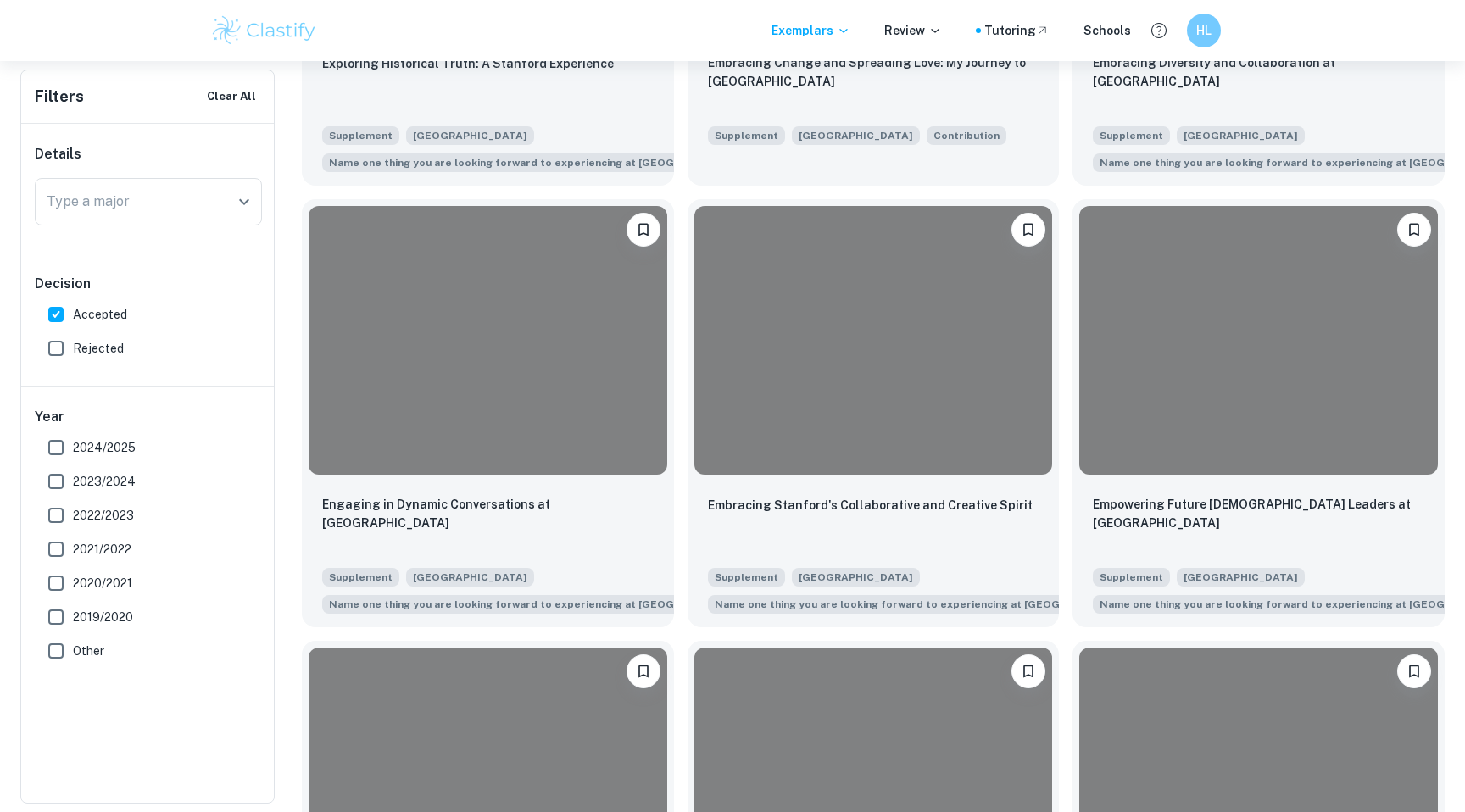
scroll to position [1383, 0]
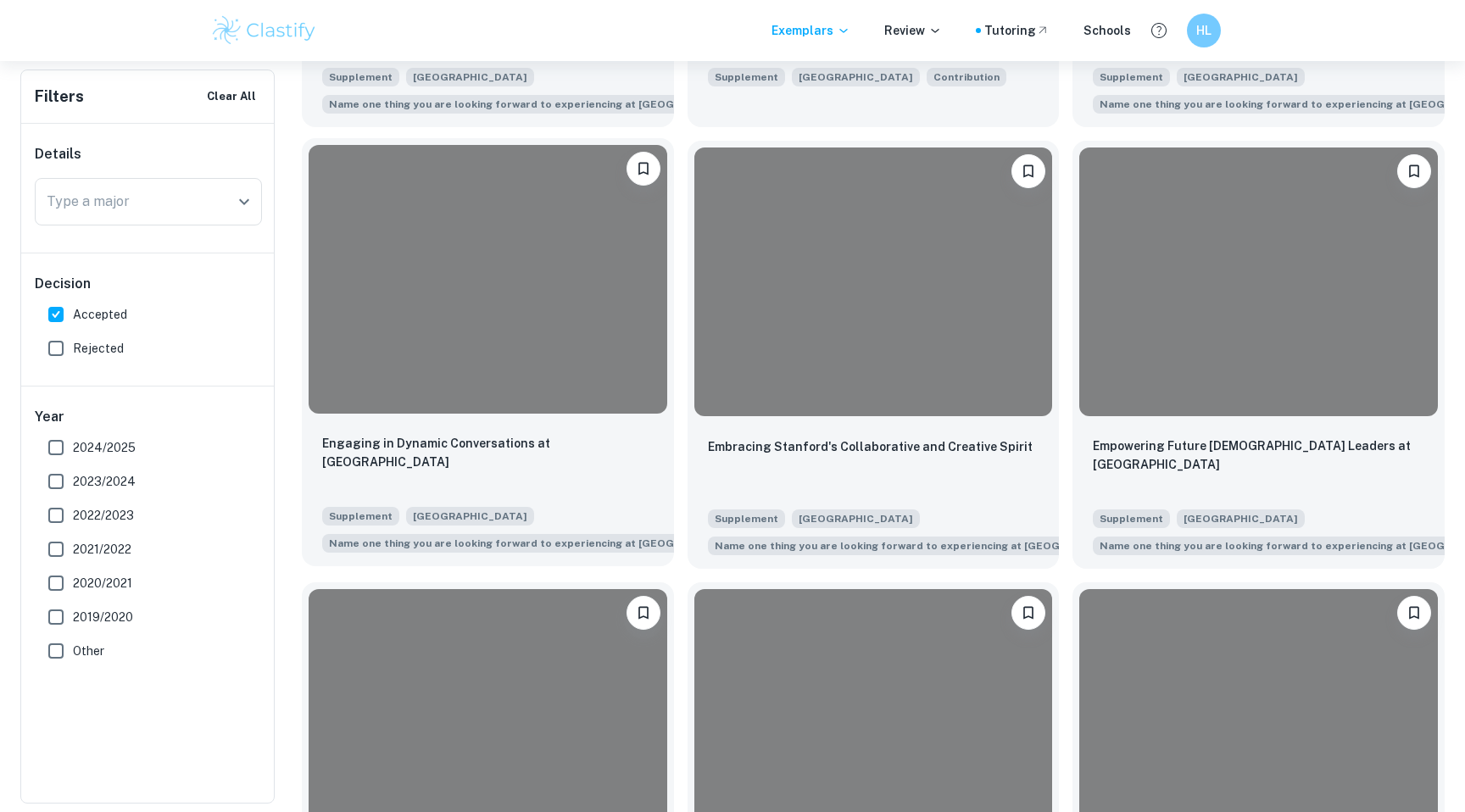
click at [535, 383] on div at bounding box center [488, 279] width 359 height 269
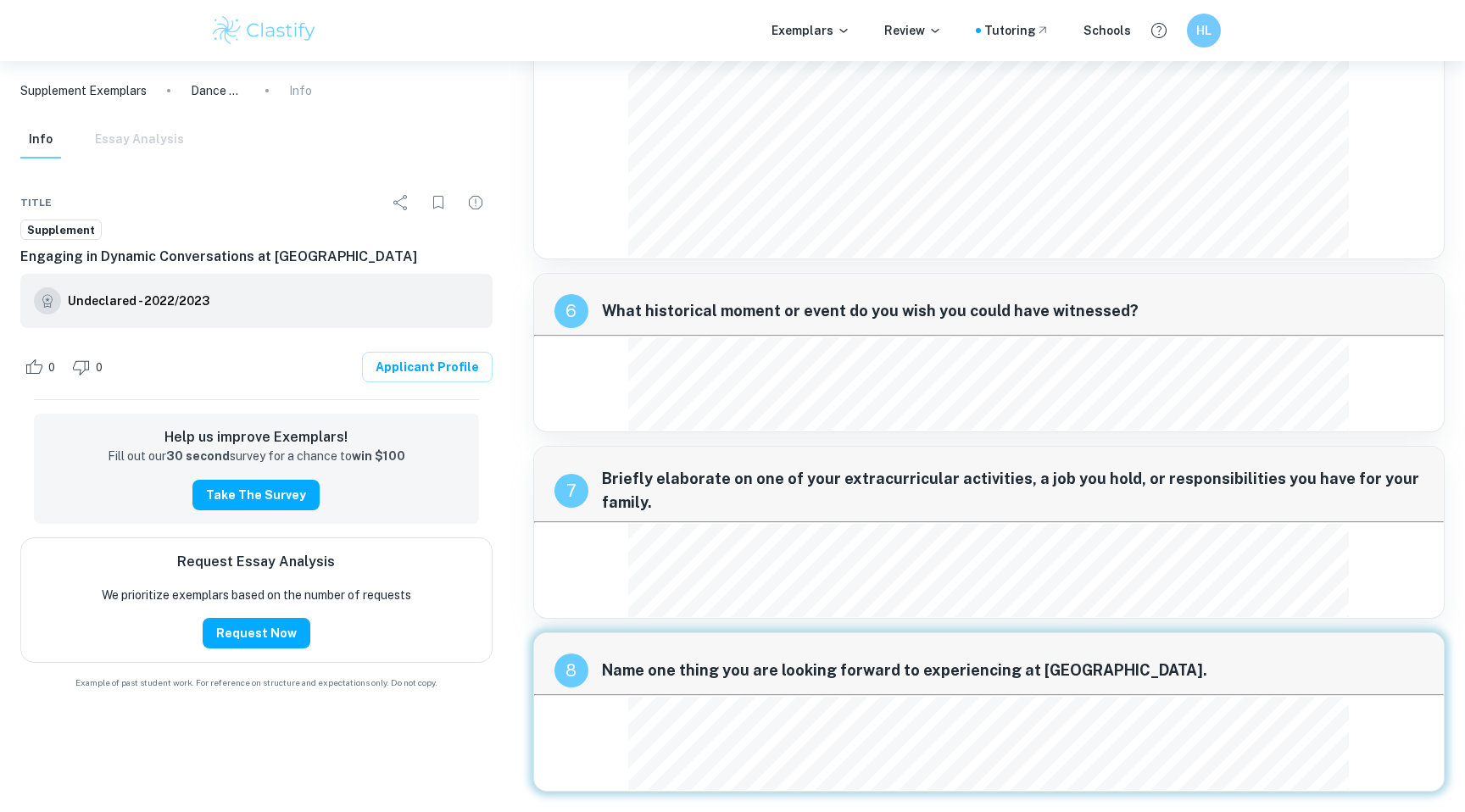
scroll to position [2364, 0]
click at [176, 300] on h6 "Undeclared - 2022/2023" at bounding box center [139, 300] width 141 height 19
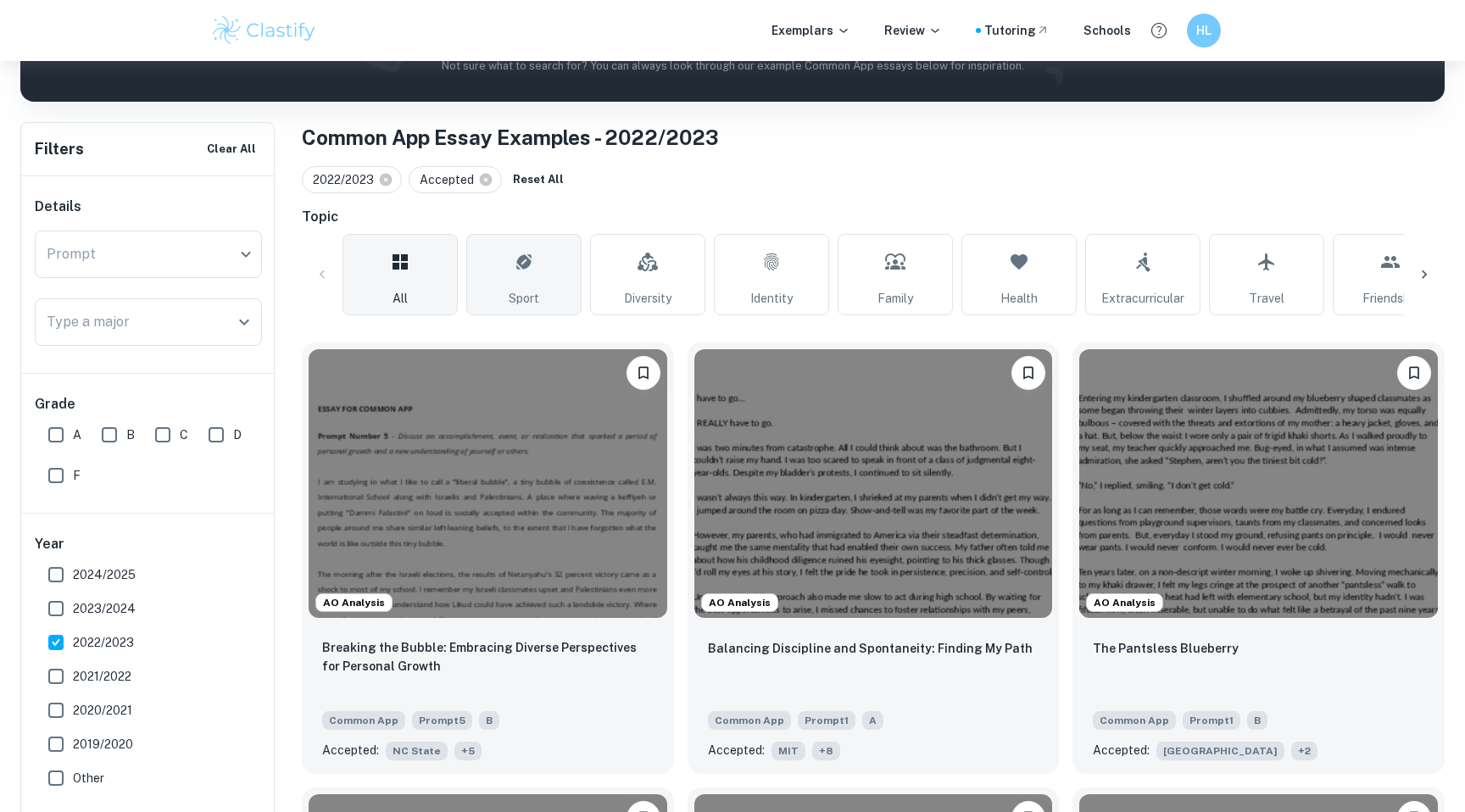
scroll to position [562, 0]
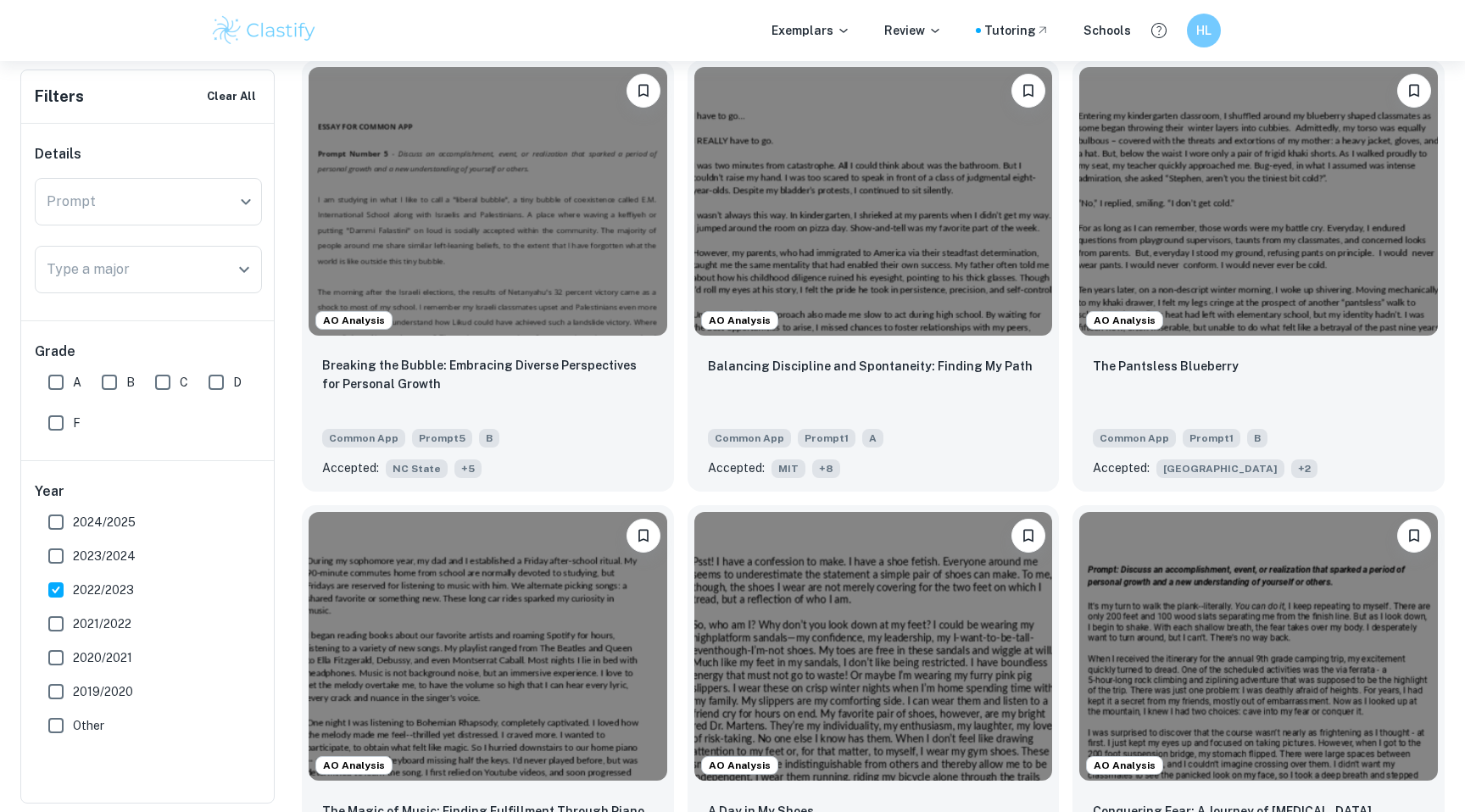
scroll to position [2364, 0]
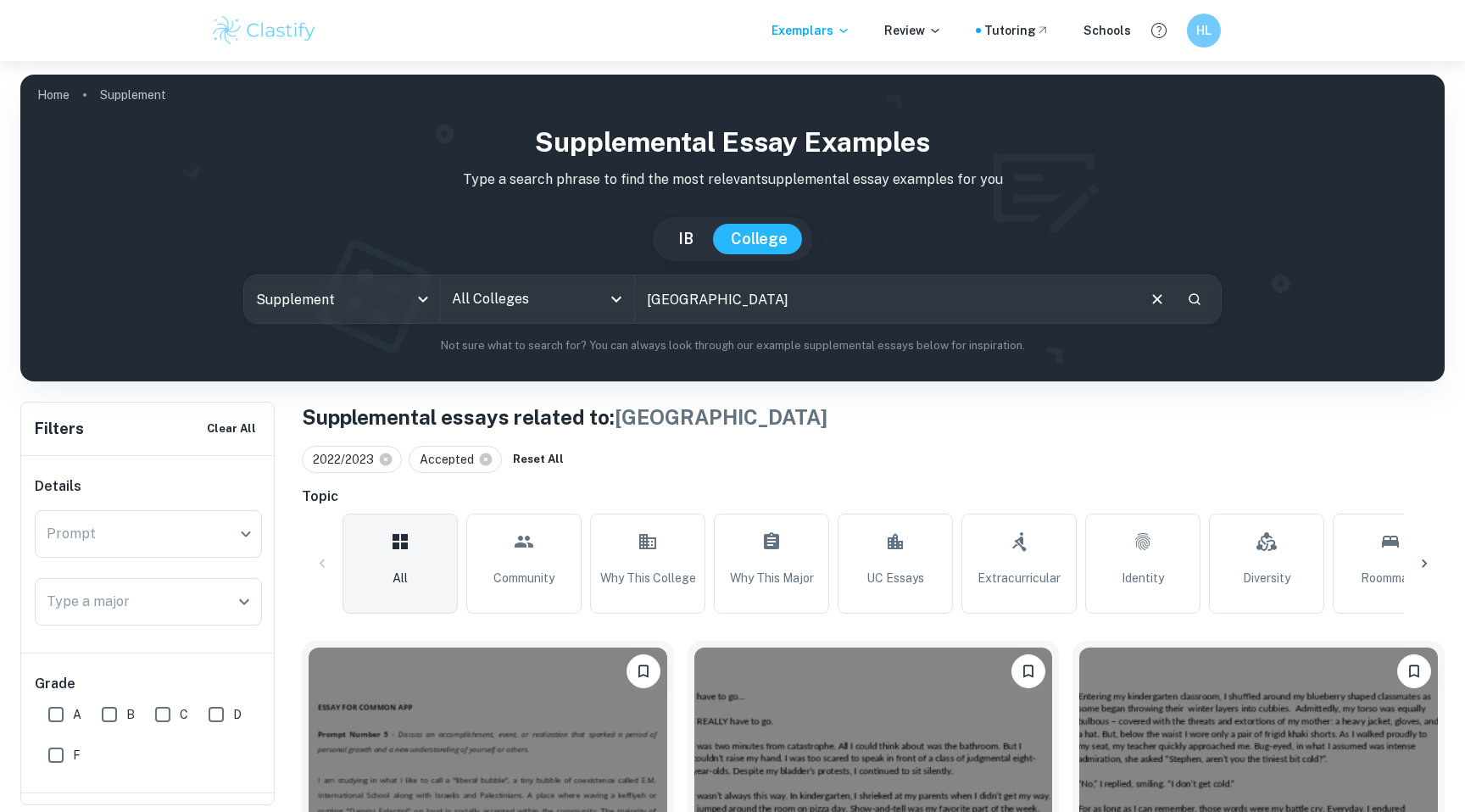
click at [738, 320] on input "Stanford" at bounding box center [884, 300] width 499 height 48
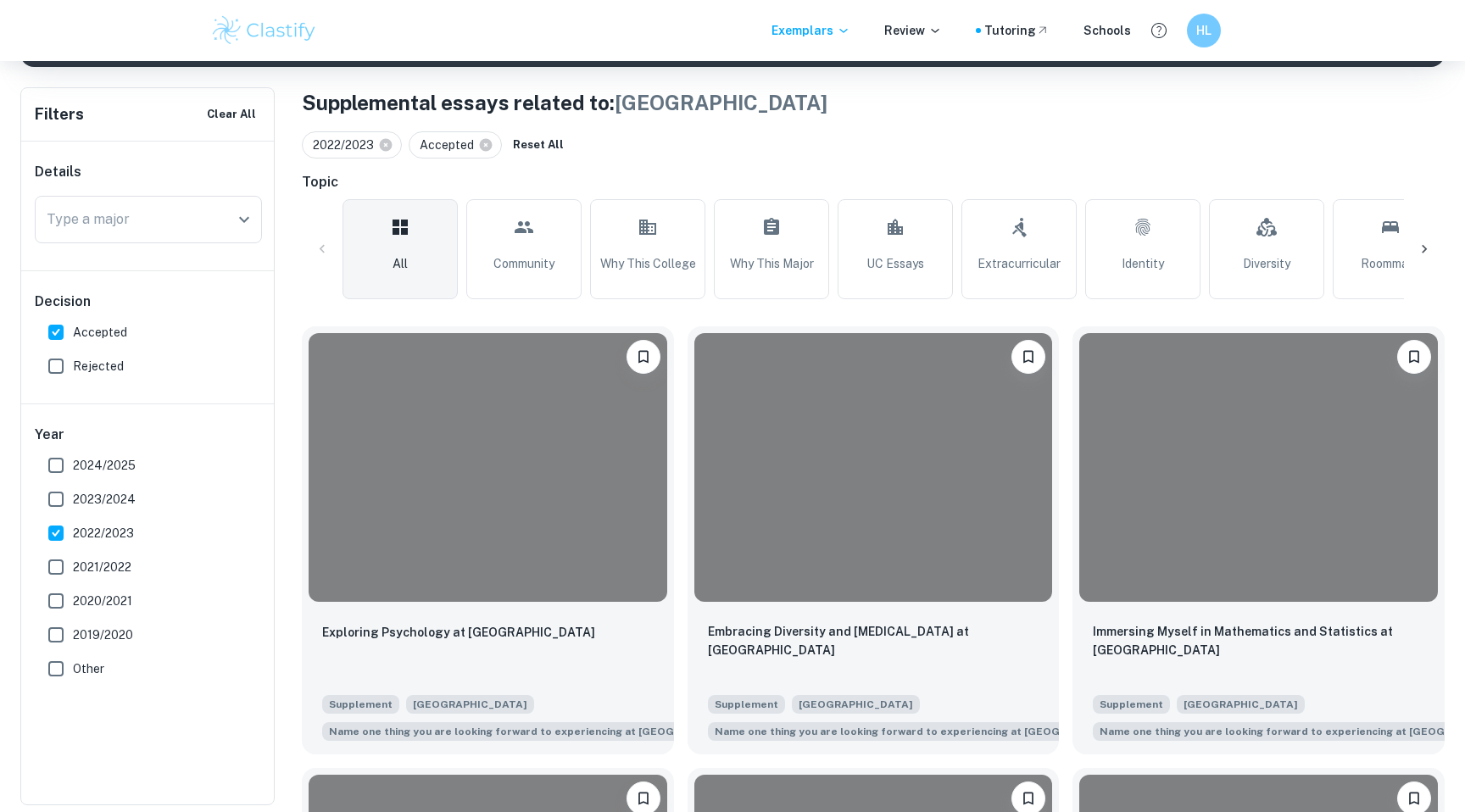
scroll to position [341, 0]
